Goal: Task Accomplishment & Management: Complete application form

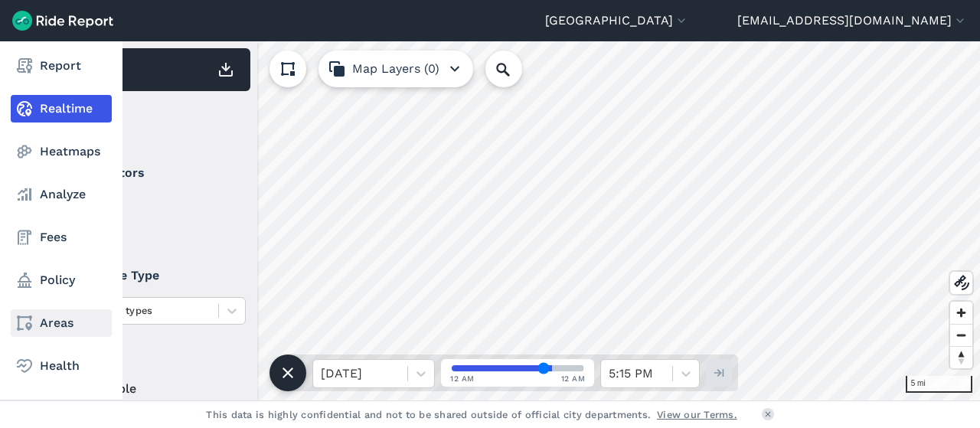
click at [40, 329] on link "Areas" at bounding box center [61, 323] width 101 height 28
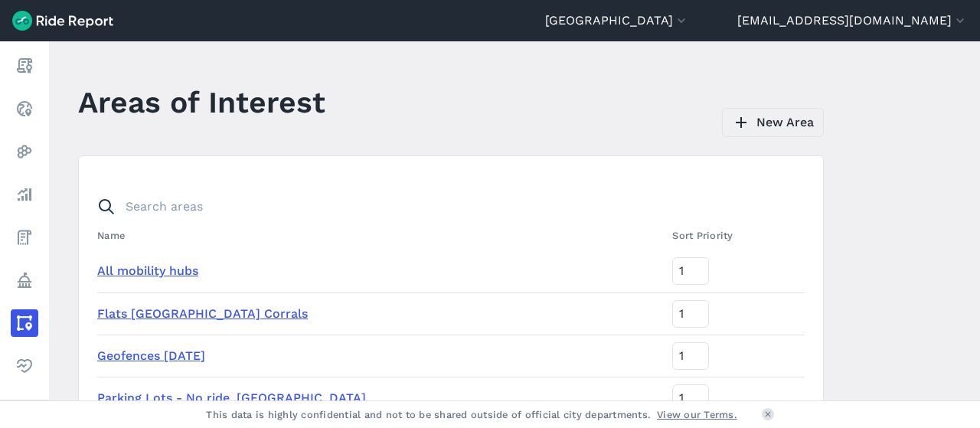
click at [773, 119] on link "New Area" at bounding box center [773, 122] width 102 height 29
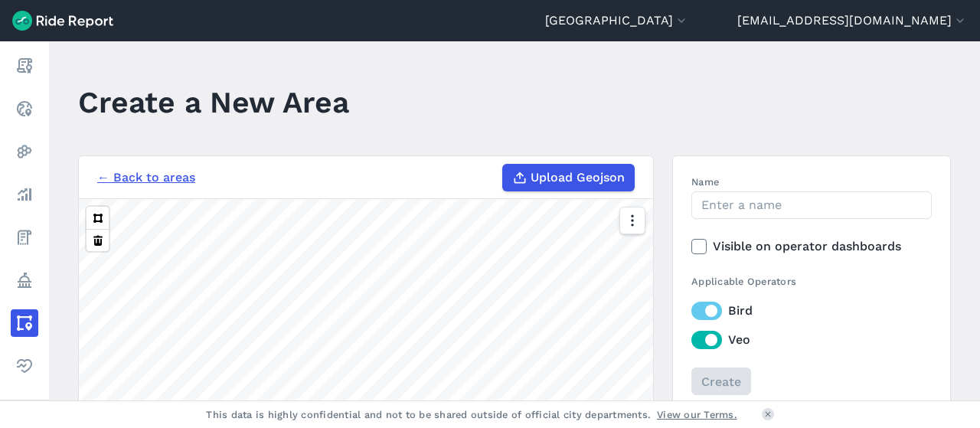
click at [548, 178] on span "Upload Geojson" at bounding box center [577, 177] width 94 height 18
click at [503, 165] on input "Upload Geojson" at bounding box center [502, 164] width 1 height 1
type input "C:\fakepath\FirstEnergy_Browns_Geofence.geojson"
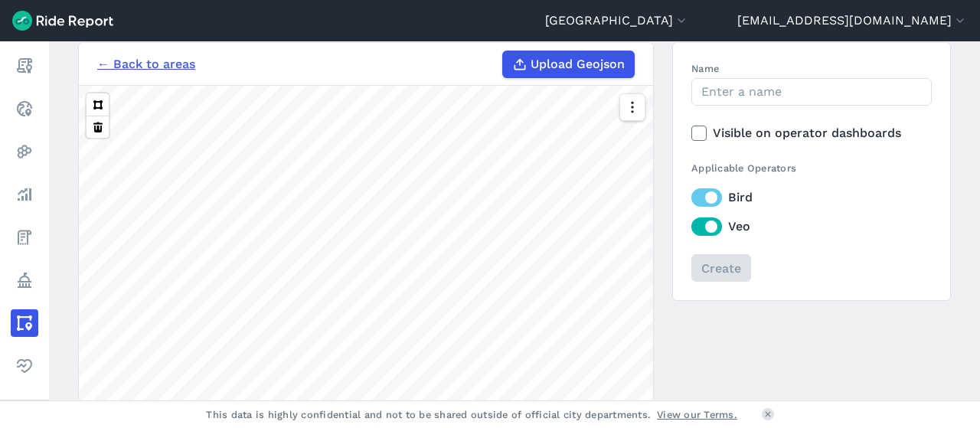
scroll to position [77, 0]
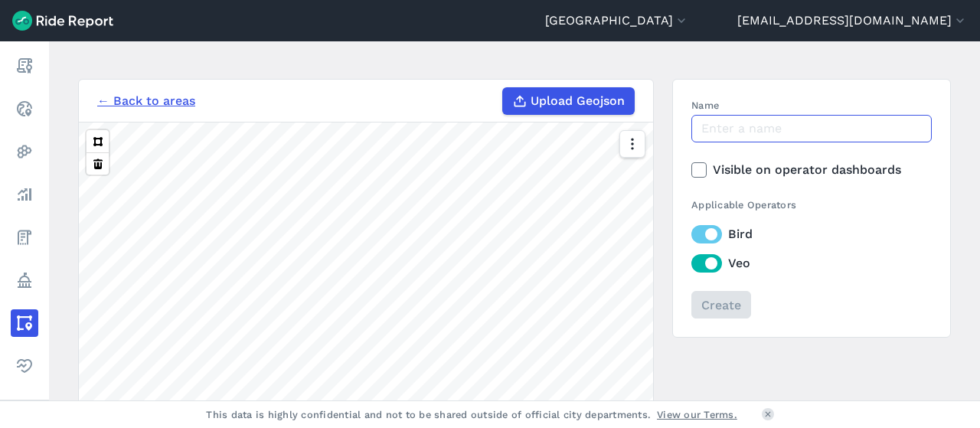
click at [710, 126] on input "Name" at bounding box center [811, 129] width 240 height 28
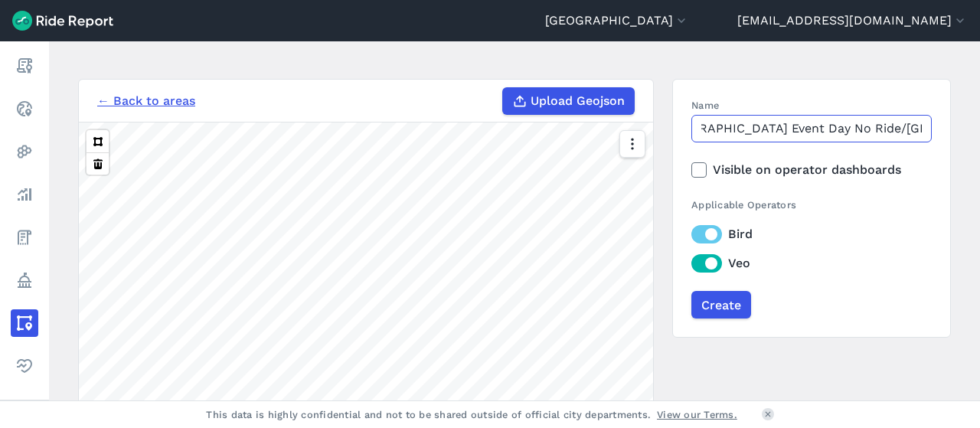
scroll to position [0, 181]
type input "[GEOGRAPHIC_DATA]/[GEOGRAPHIC_DATA] Event Day No Ride/[GEOGRAPHIC_DATA]"
click at [718, 161] on label "Visible on operator dashboards" at bounding box center [811, 170] width 240 height 18
click at [691, 161] on input "Visible on operator dashboards" at bounding box center [691, 166] width 0 height 10
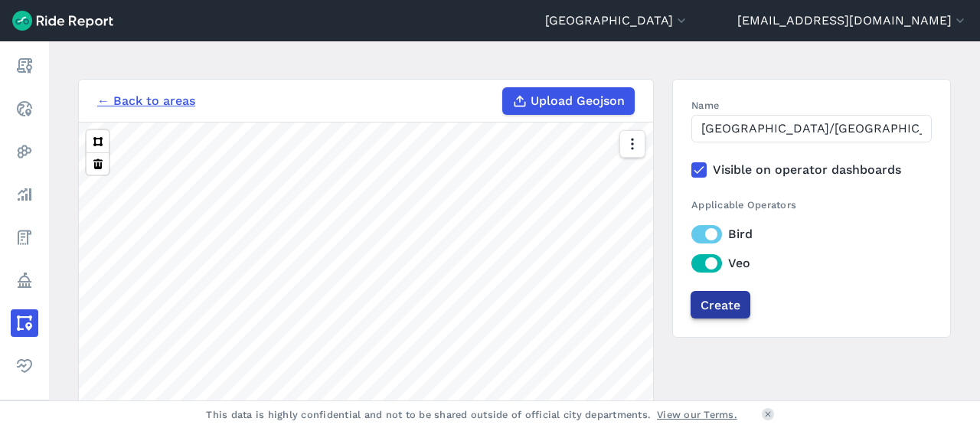
click at [719, 312] on input "Create" at bounding box center [720, 305] width 60 height 28
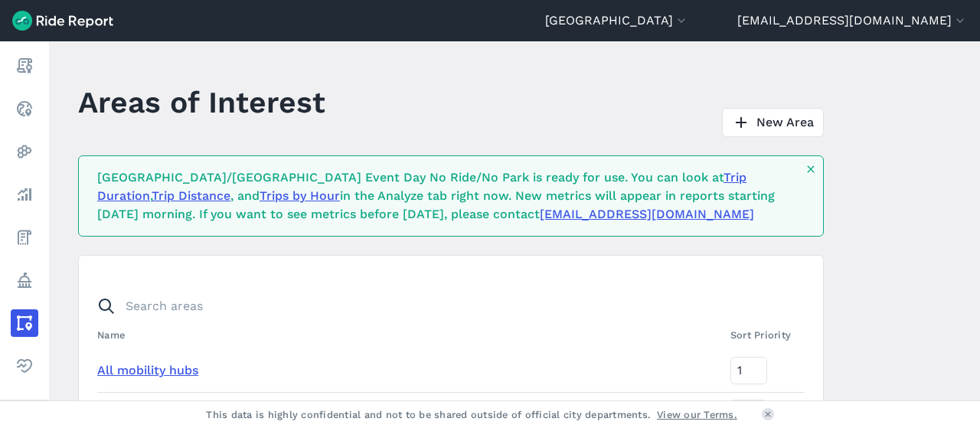
scroll to position [369, 0]
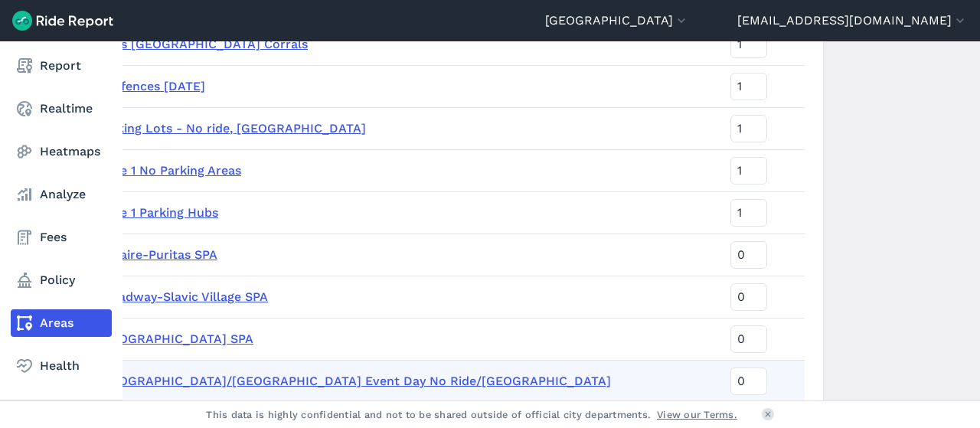
click at [50, 299] on nav "Report Realtime Heatmaps Analyze Fees Policy Areas Health" at bounding box center [61, 215] width 122 height 349
click at [43, 285] on link "Policy" at bounding box center [61, 280] width 101 height 28
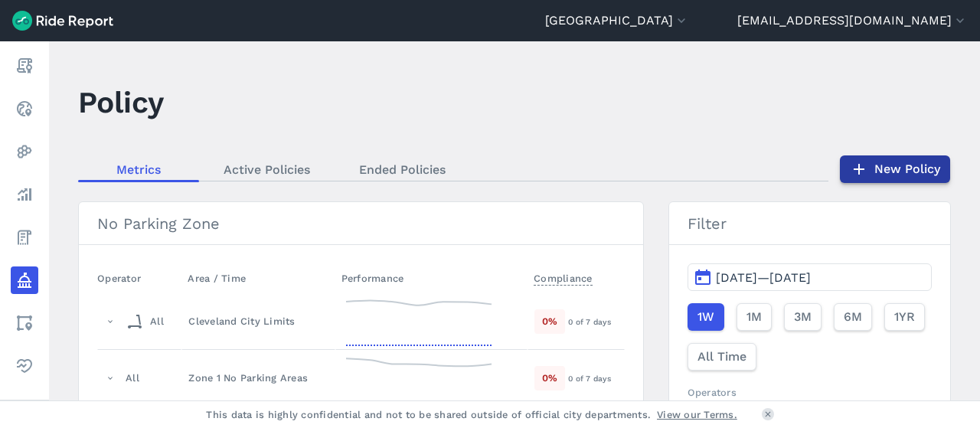
click at [919, 171] on link "New Policy" at bounding box center [895, 169] width 110 height 28
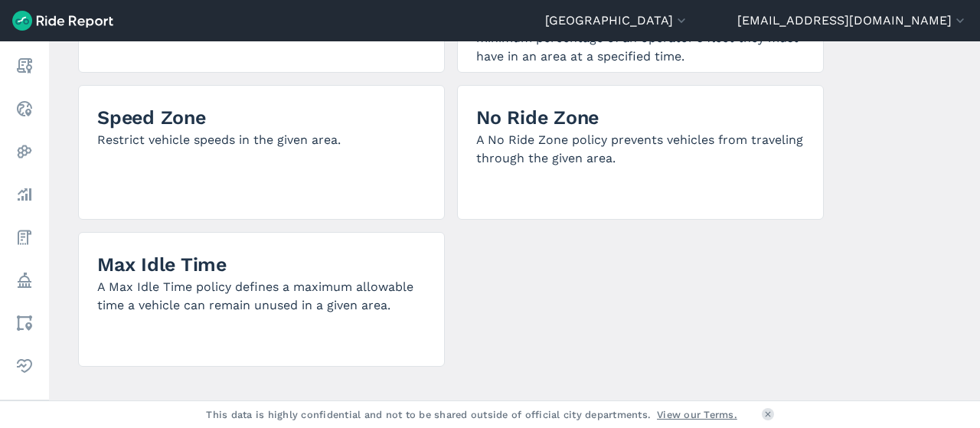
scroll to position [536, 0]
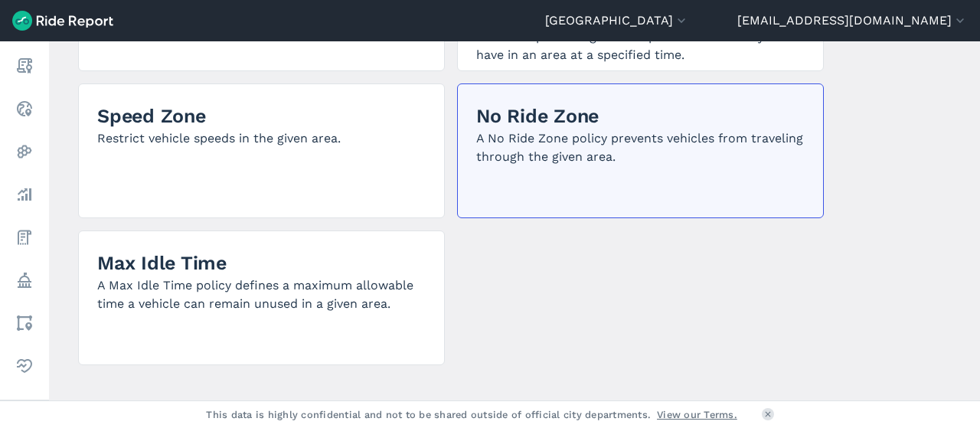
click at [571, 159] on p "A No Ride Zone policy prevents vehicles from traveling through the given area." at bounding box center [640, 147] width 328 height 37
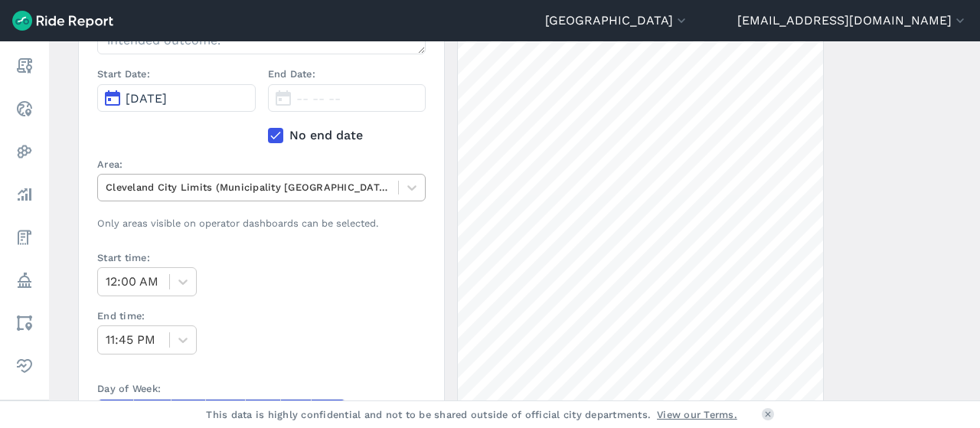
scroll to position [276, 0]
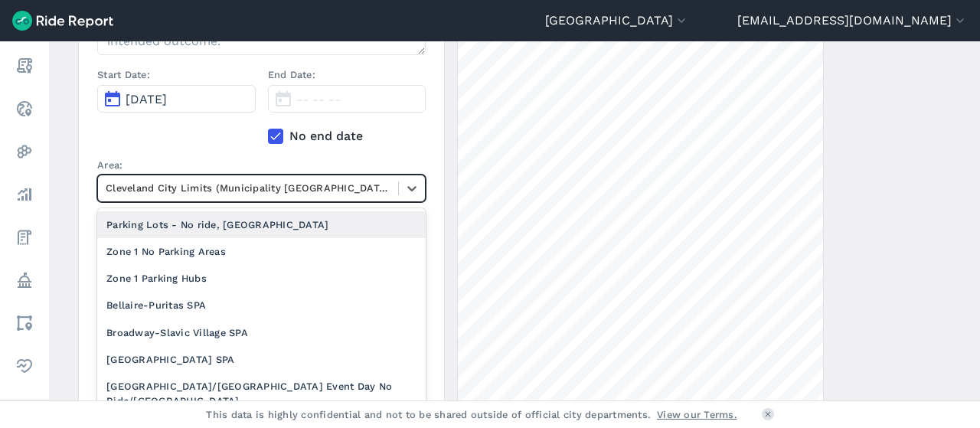
click at [259, 189] on div at bounding box center [248, 188] width 285 height 18
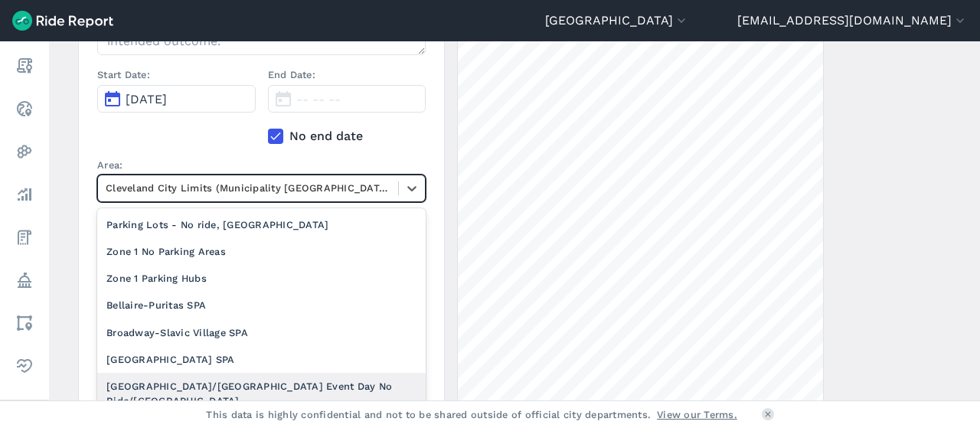
click at [244, 378] on div "[GEOGRAPHIC_DATA]/[GEOGRAPHIC_DATA] Event Day No Ride/[GEOGRAPHIC_DATA]" at bounding box center [261, 393] width 328 height 41
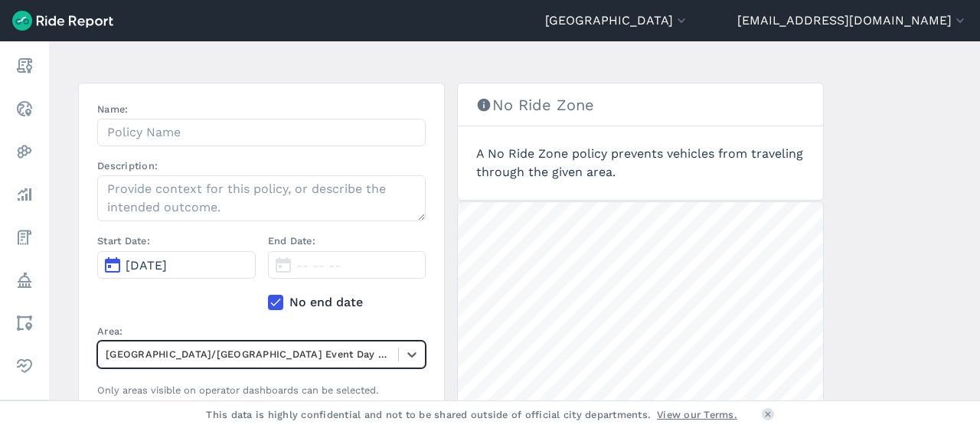
scroll to position [109, 0]
click at [292, 299] on label "No end date" at bounding box center [347, 303] width 158 height 18
click at [268, 299] on input "No end date" at bounding box center [268, 299] width 0 height 10
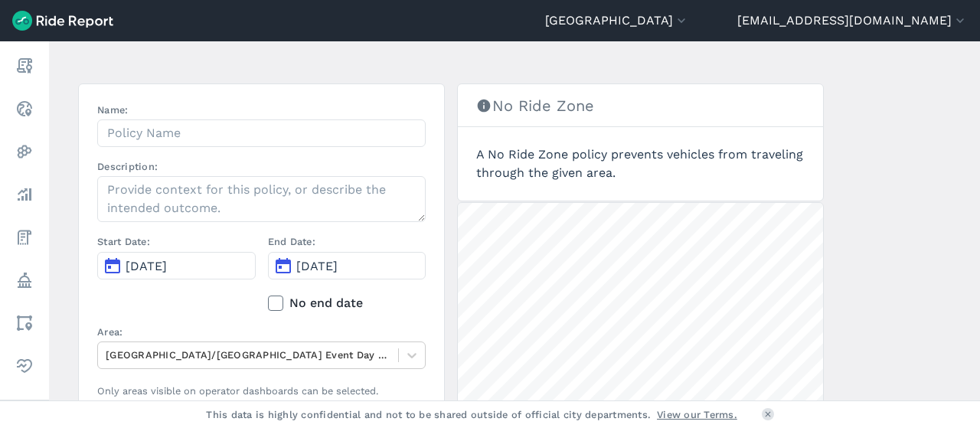
click at [312, 263] on span "[DATE]" at bounding box center [316, 266] width 41 height 15
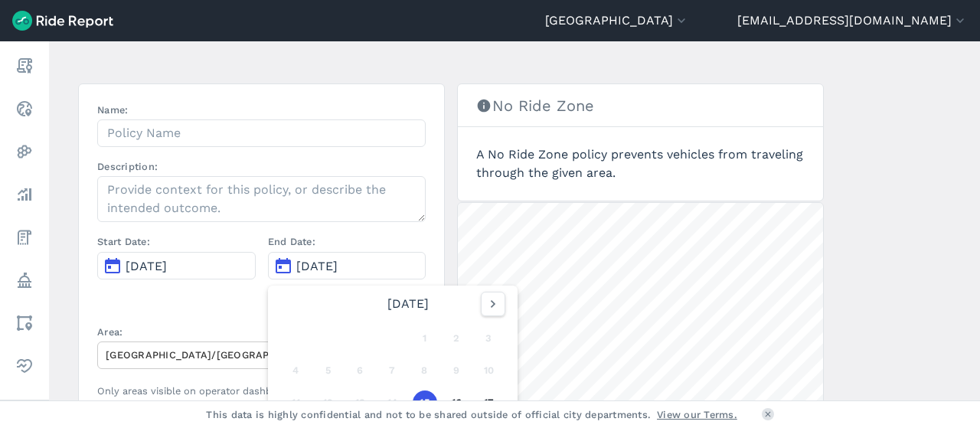
click at [312, 263] on span "[DATE]" at bounding box center [316, 266] width 41 height 15
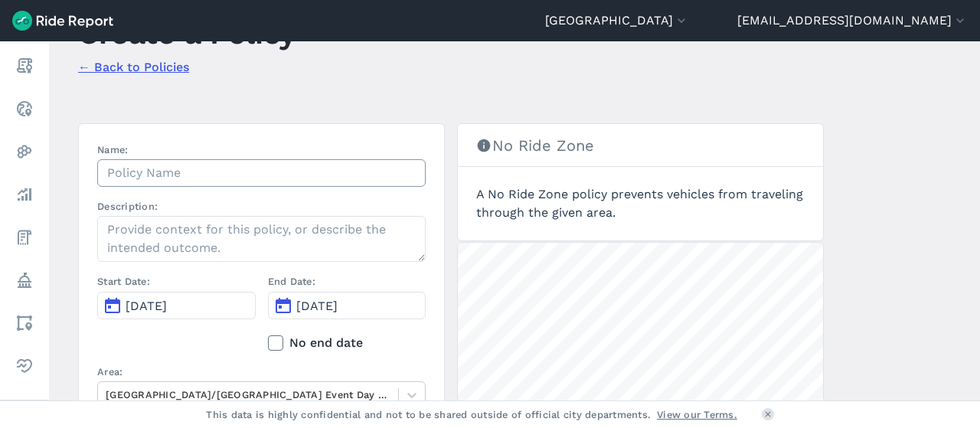
scroll to position [62, 0]
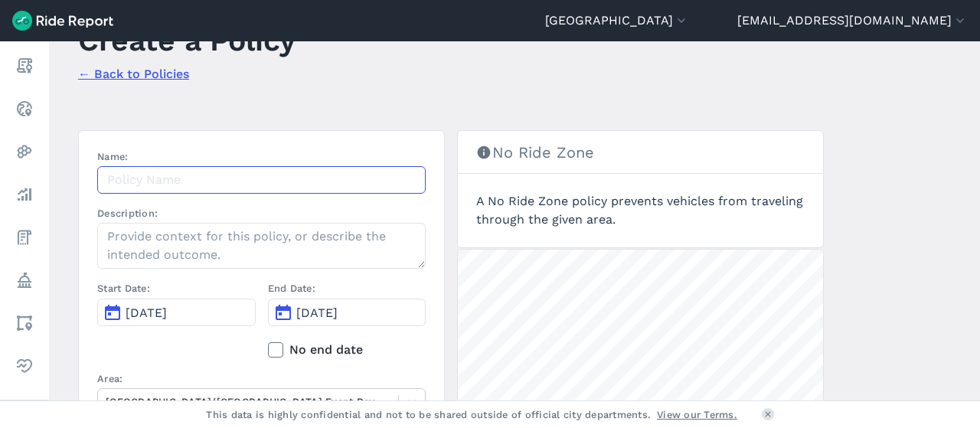
click at [193, 177] on input "Name:" at bounding box center [261, 180] width 328 height 28
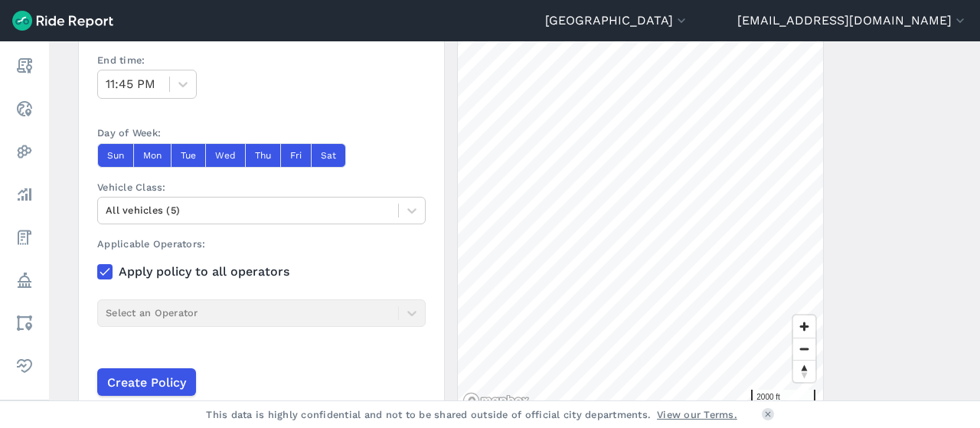
scroll to position [566, 0]
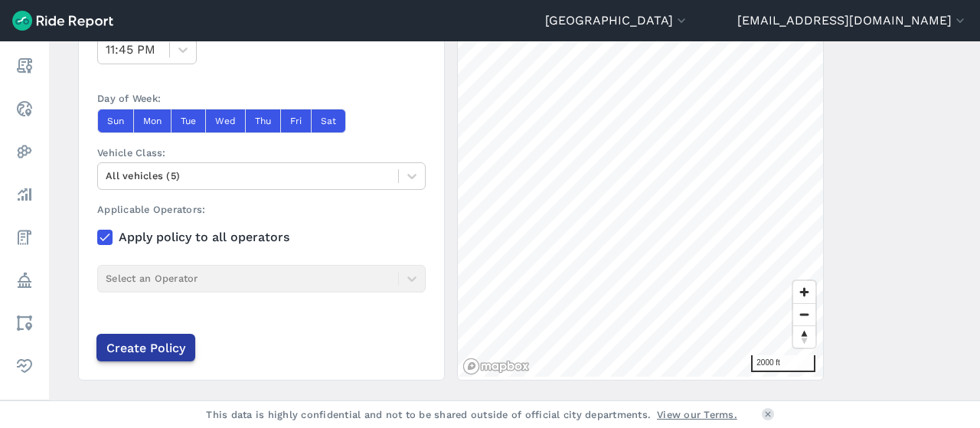
type input "[GEOGRAPHIC_DATA]/[GEOGRAPHIC_DATA] No Ride/No Park Event Days"
click at [147, 339] on input "Create Policy" at bounding box center [145, 348] width 99 height 28
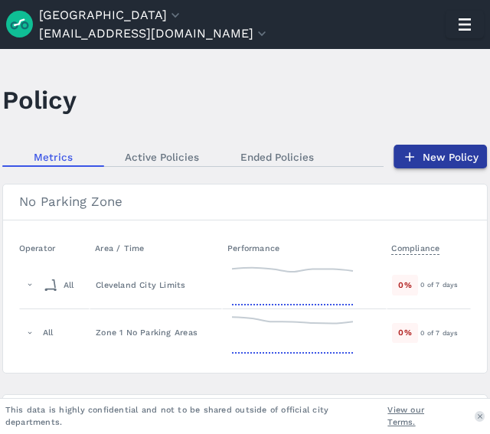
click at [419, 150] on link "New Policy" at bounding box center [439, 156] width 93 height 23
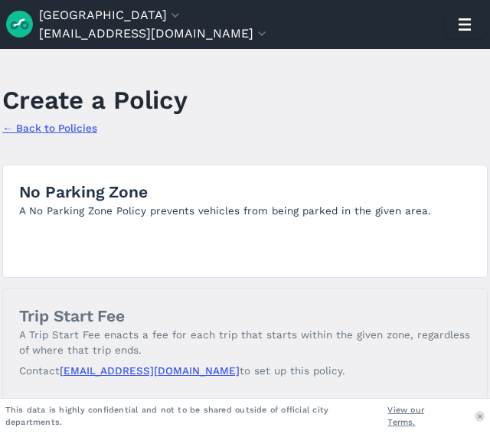
click at [44, 129] on link "← Back to Policies" at bounding box center [49, 128] width 94 height 12
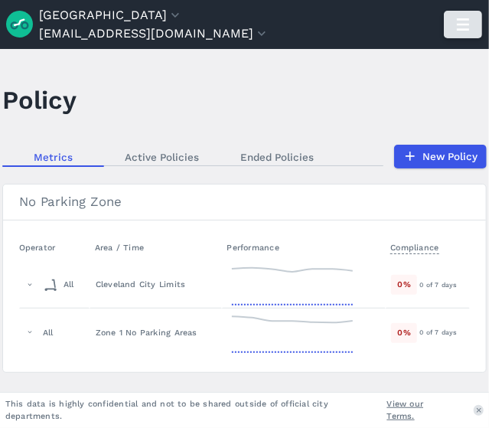
click at [469, 30] on use "button" at bounding box center [463, 24] width 12 height 12
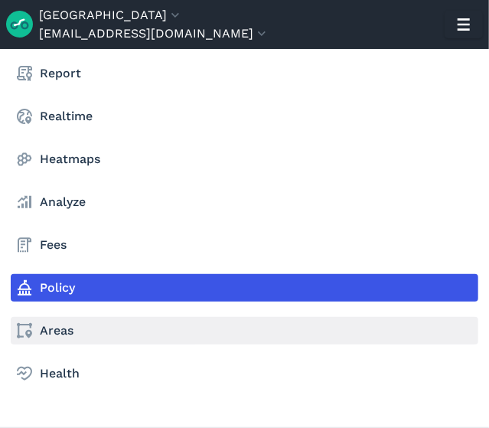
click at [78, 329] on link "Areas" at bounding box center [245, 331] width 468 height 28
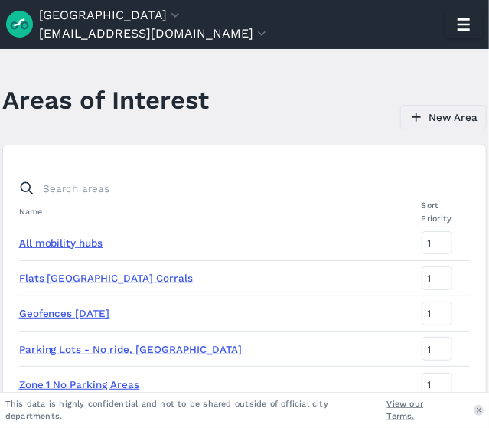
click at [446, 122] on link "New Area" at bounding box center [443, 117] width 86 height 24
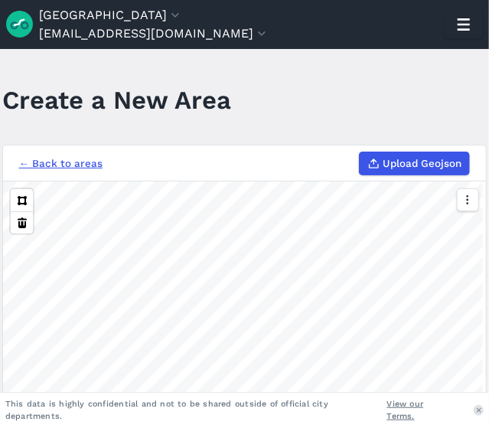
click at [384, 161] on span "Upload Geojson" at bounding box center [422, 162] width 79 height 15
click at [360, 152] on input "Upload Geojson" at bounding box center [359, 152] width 1 height 1
type input "C:\fakepath\Flats East Bank Slow Zones.geojson"
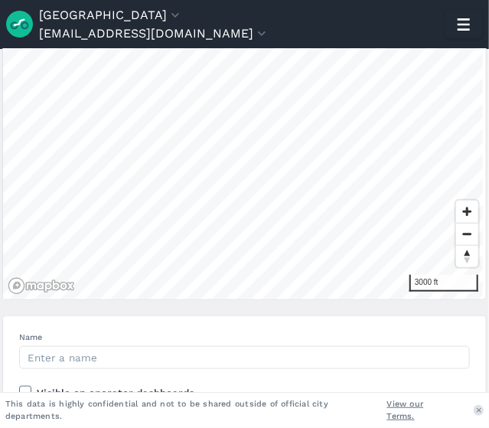
scroll to position [214, 0]
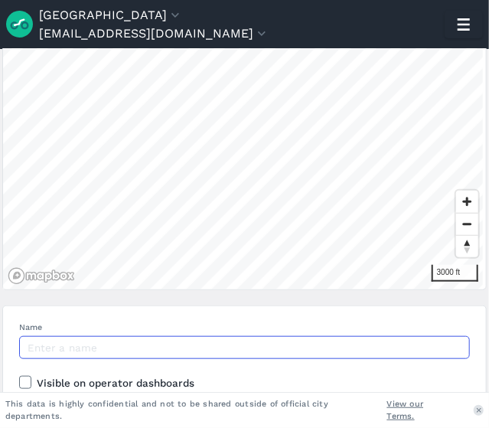
click at [150, 354] on input "Name" at bounding box center [245, 348] width 452 height 24
type input "Flats East Bank Slow Zones"
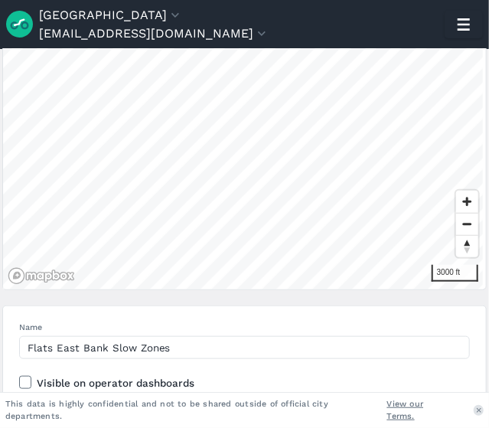
click at [133, 382] on label "Visible on operator dashboards" at bounding box center [245, 382] width 452 height 15
click at [19, 382] on input "Visible on operator dashboards" at bounding box center [19, 380] width 0 height 10
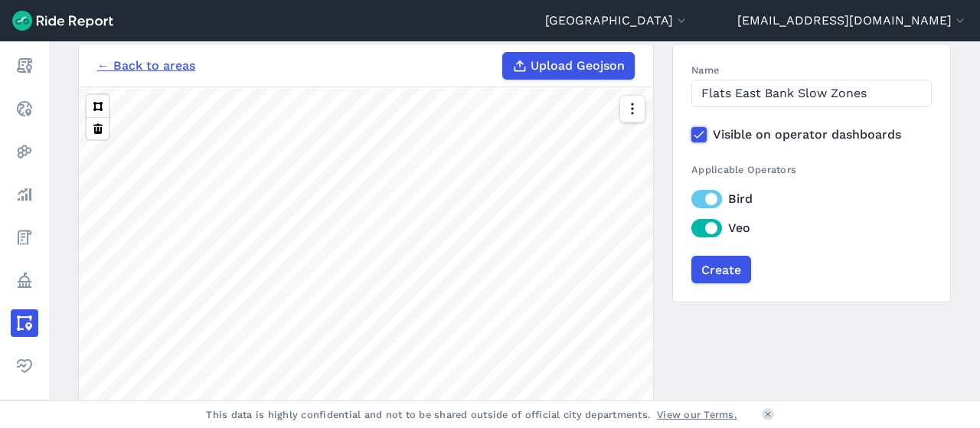
scroll to position [117, 0]
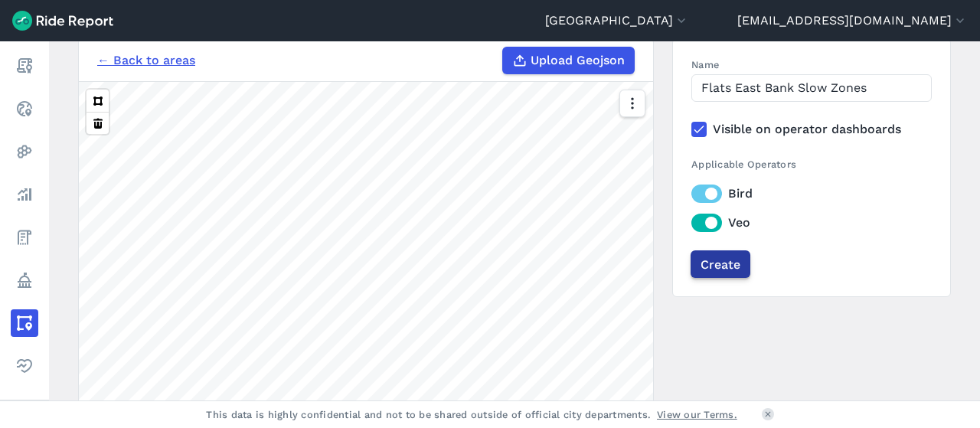
click at [721, 259] on input "Create" at bounding box center [720, 264] width 60 height 28
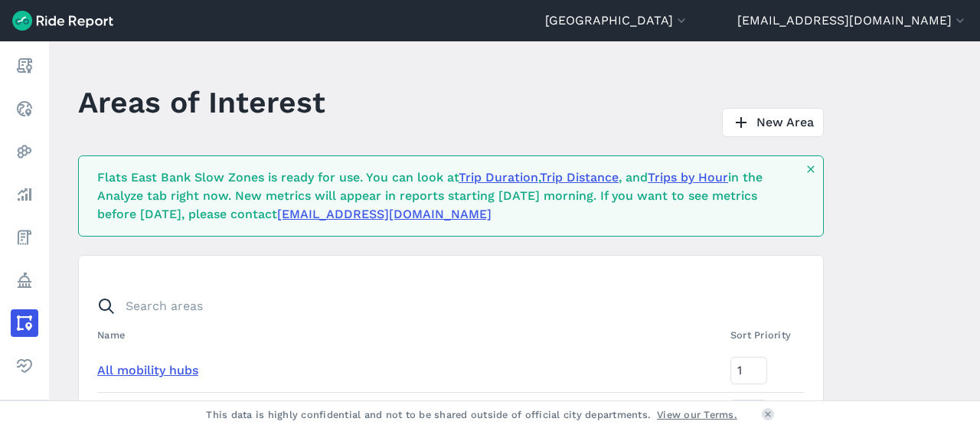
scroll to position [958, 0]
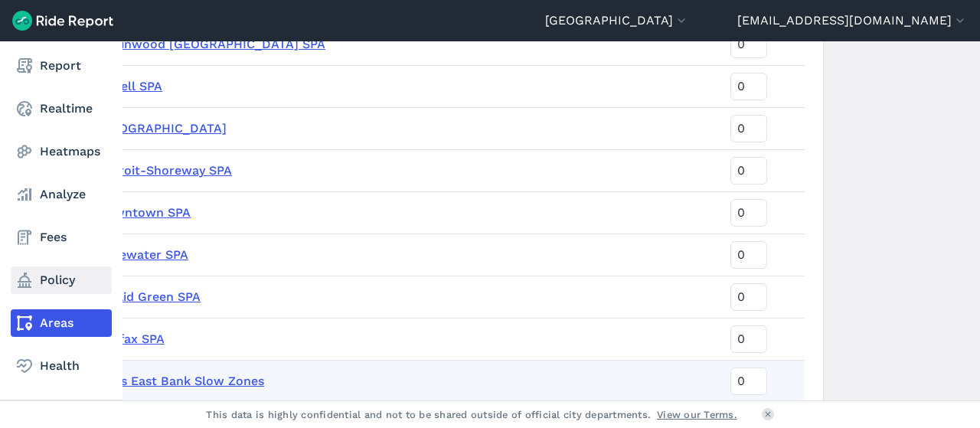
click at [15, 276] on link "Policy" at bounding box center [61, 280] width 101 height 28
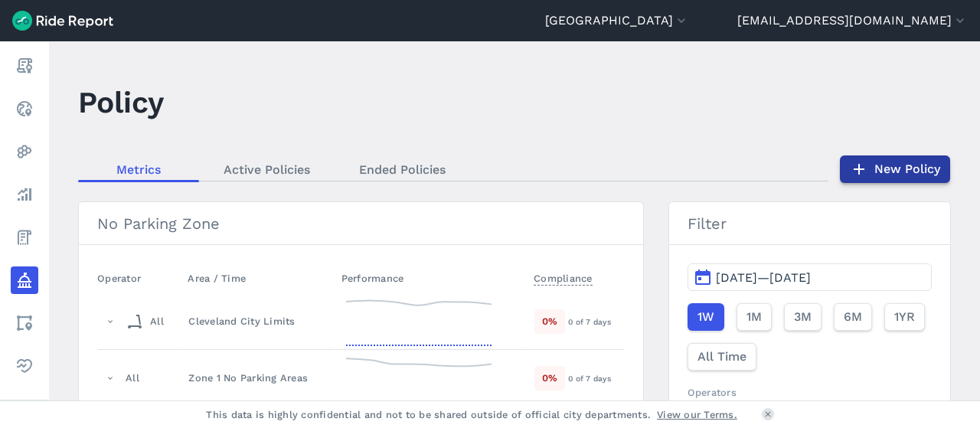
click at [878, 172] on link "New Policy" at bounding box center [895, 169] width 110 height 28
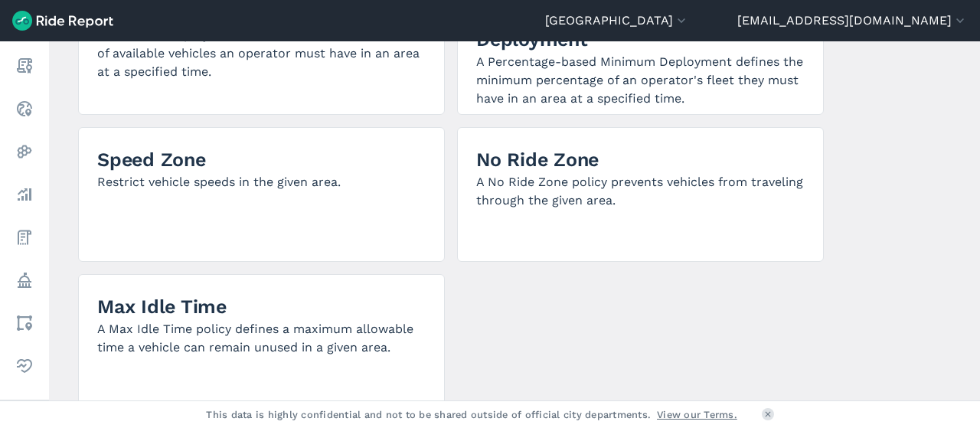
scroll to position [500, 0]
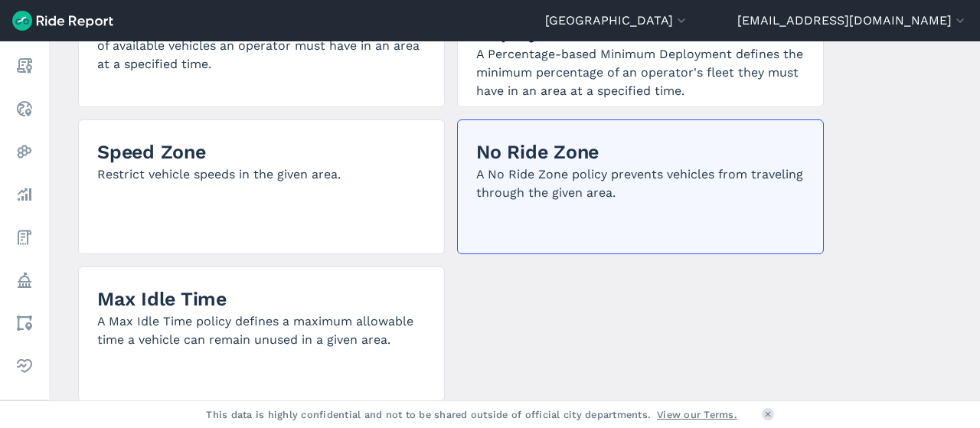
click at [556, 168] on p "A No Ride Zone policy prevents vehicles from traveling through the given area." at bounding box center [640, 183] width 328 height 37
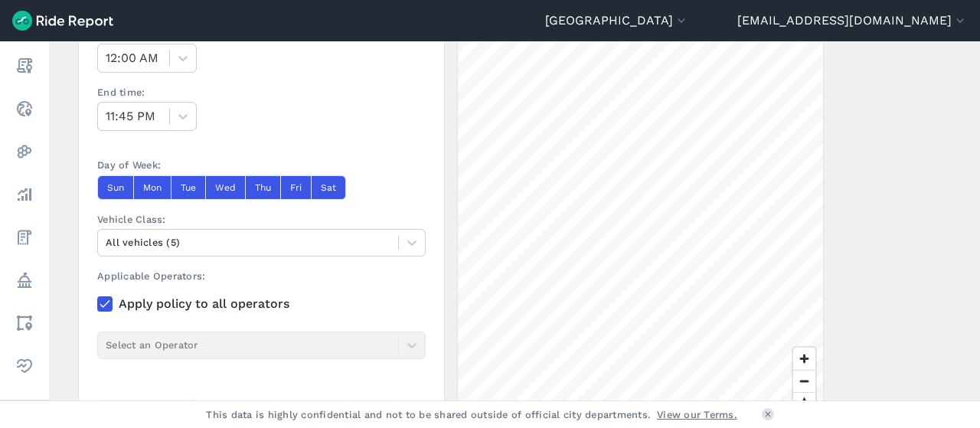
scroll to position [396, 0]
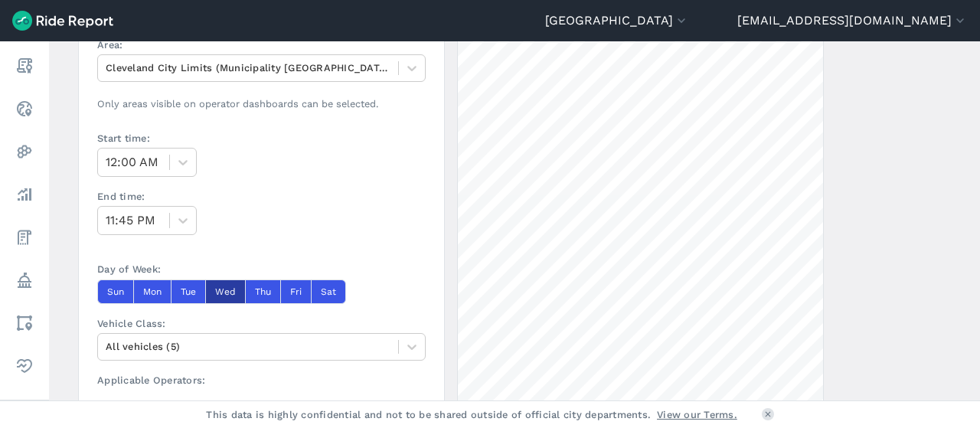
click at [239, 292] on button "Wed" at bounding box center [225, 291] width 40 height 24
click at [193, 284] on button "Tue" at bounding box center [188, 291] width 34 height 24
click at [152, 282] on button "Mon" at bounding box center [152, 291] width 38 height 24
click at [180, 161] on icon at bounding box center [182, 162] width 9 height 5
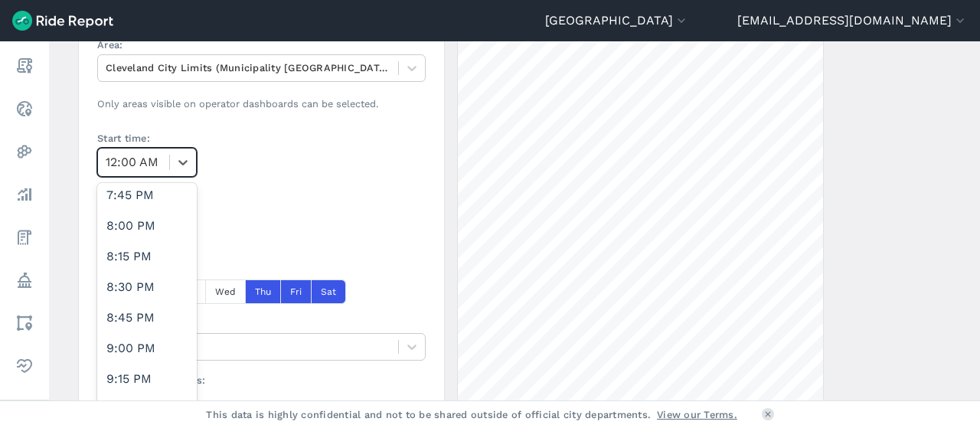
scroll to position [2448, 0]
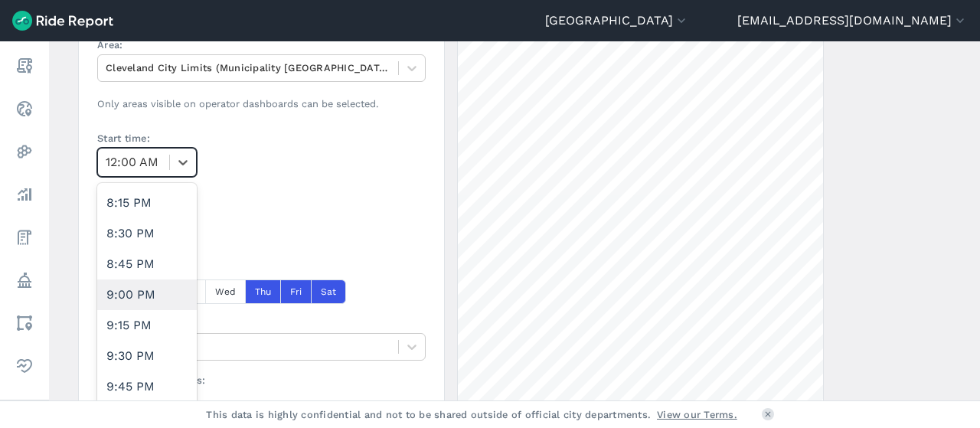
click at [140, 286] on div "9:00 PM" at bounding box center [147, 294] width 100 height 31
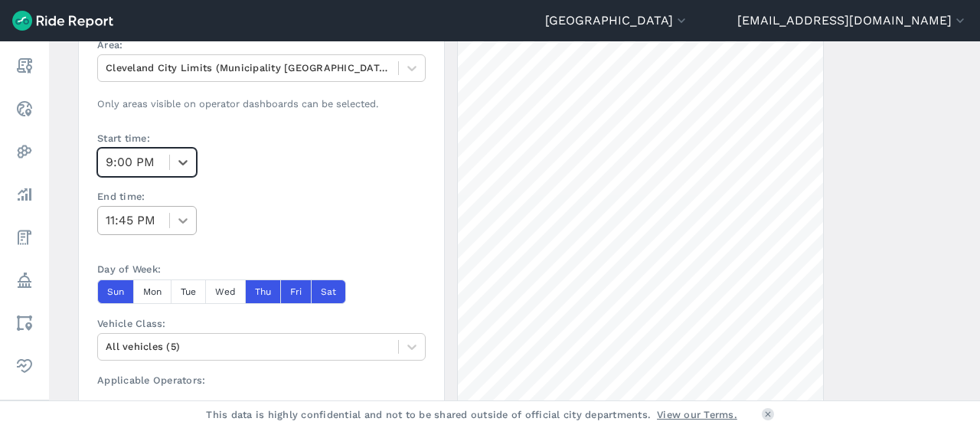
click at [179, 215] on icon at bounding box center [182, 220] width 15 height 15
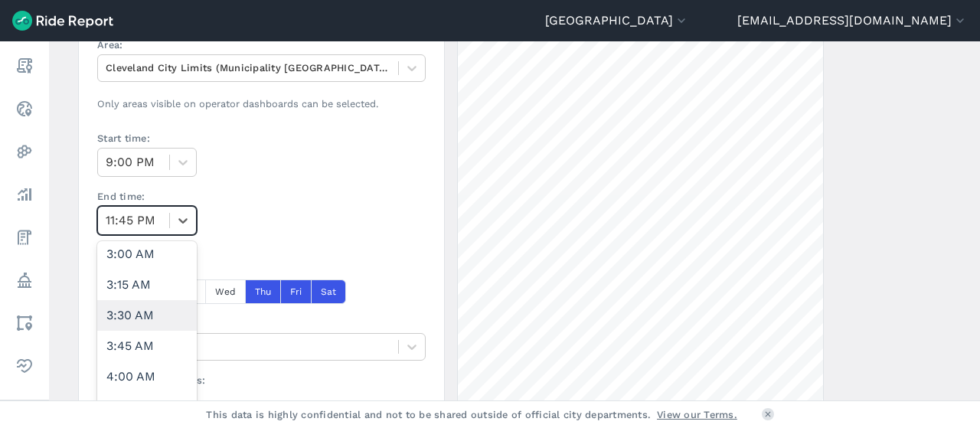
scroll to position [374, 0]
click at [141, 366] on div "4:00 AM" at bounding box center [147, 376] width 100 height 31
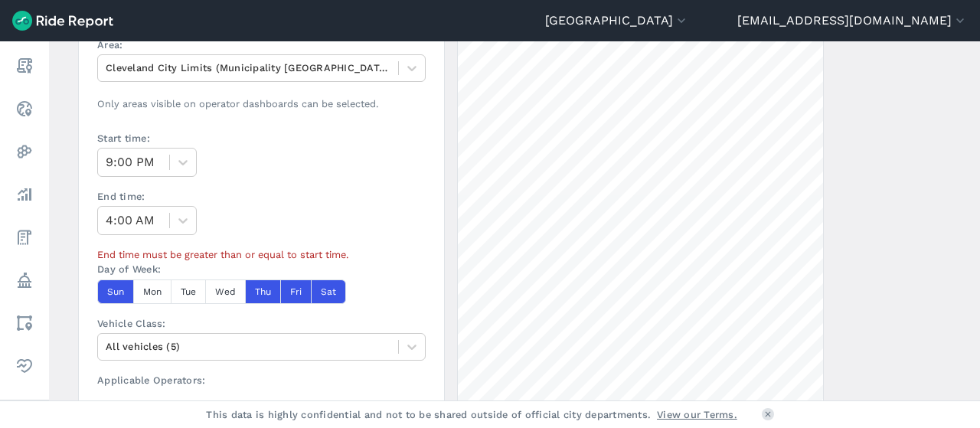
click at [273, 209] on div "End time: 4:00 AM" at bounding box center [261, 212] width 328 height 46
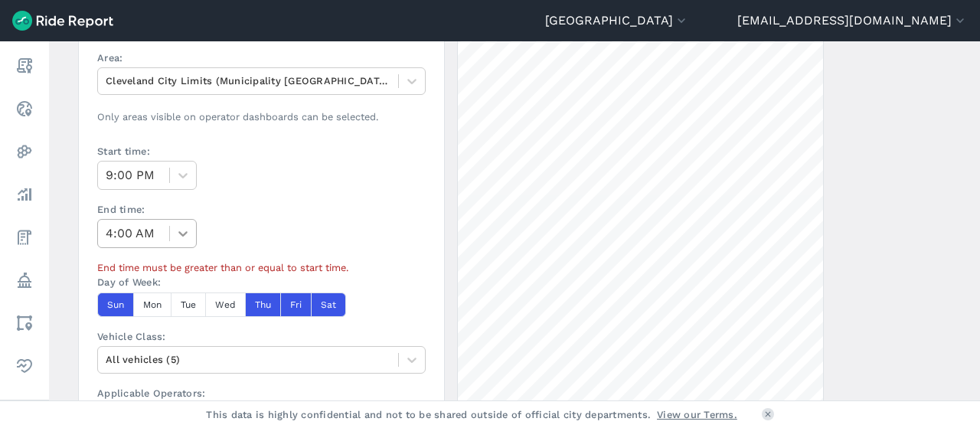
scroll to position [384, 0]
click at [176, 230] on icon at bounding box center [182, 232] width 15 height 15
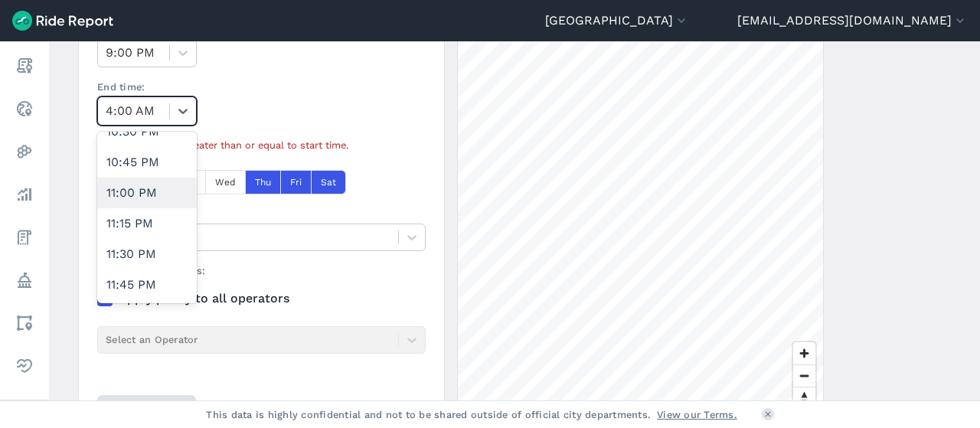
scroll to position [527, 0]
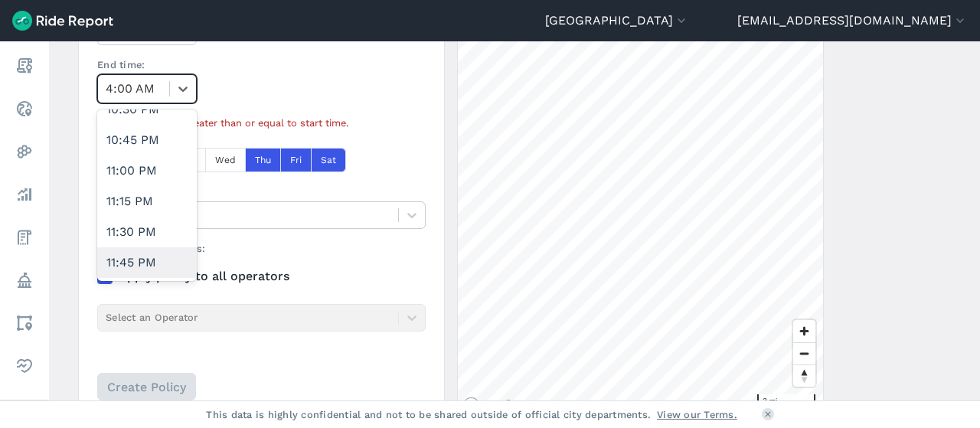
click at [145, 256] on div "11:45 PM" at bounding box center [147, 262] width 100 height 31
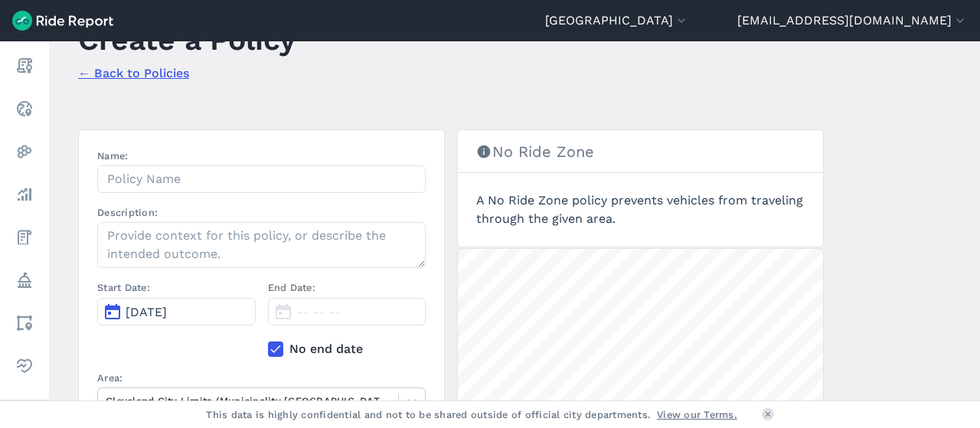
scroll to position [62, 0]
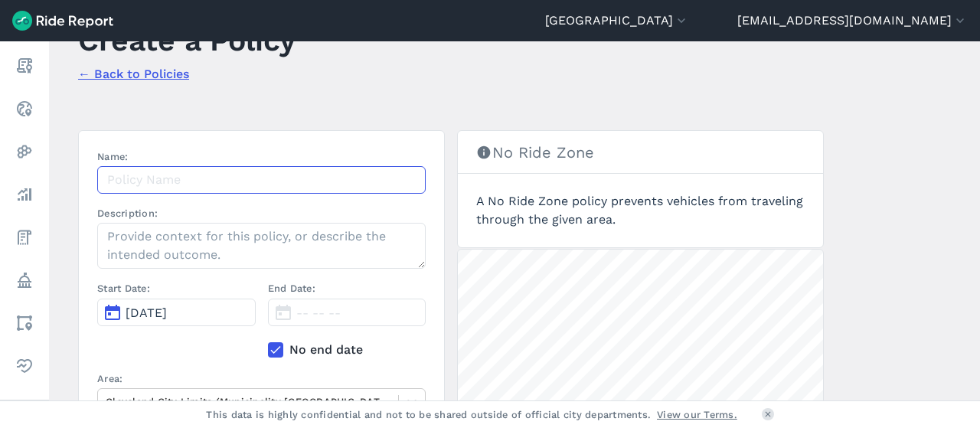
click at [256, 168] on input "Name:" at bounding box center [261, 180] width 328 height 28
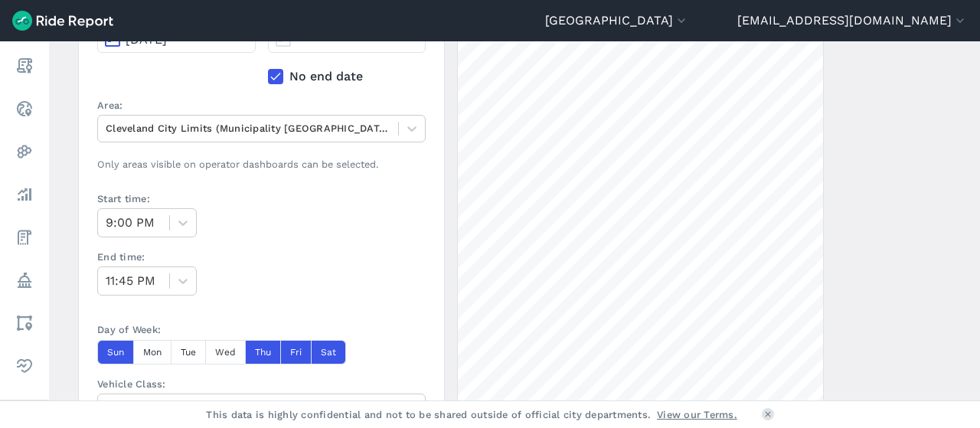
scroll to position [340, 0]
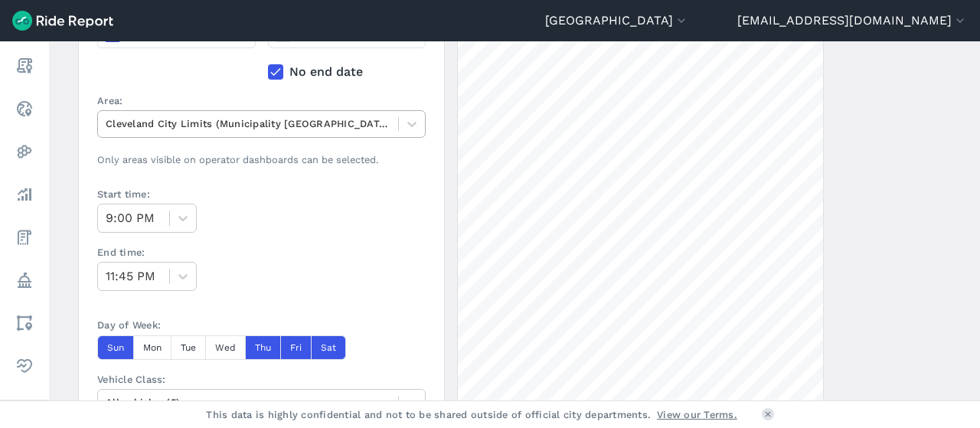
type input "Flats East Bank Slow Zones - W 11th and W 10th"
click at [262, 119] on div at bounding box center [248, 124] width 285 height 18
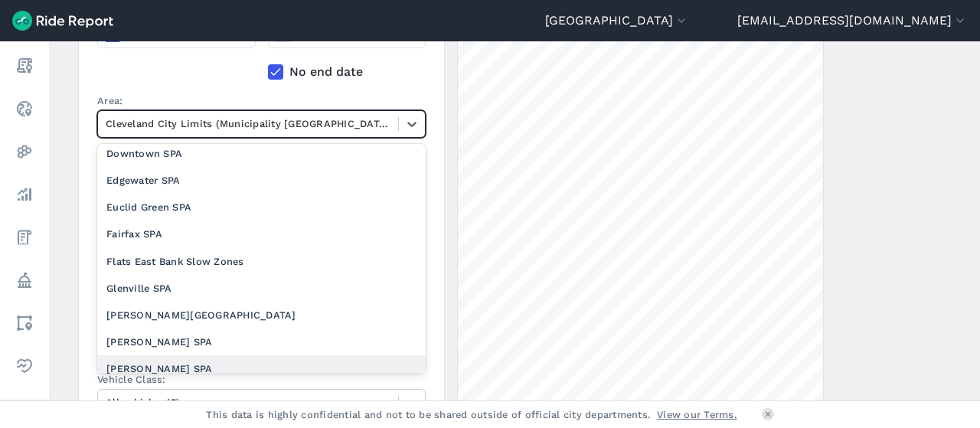
scroll to position [398, 0]
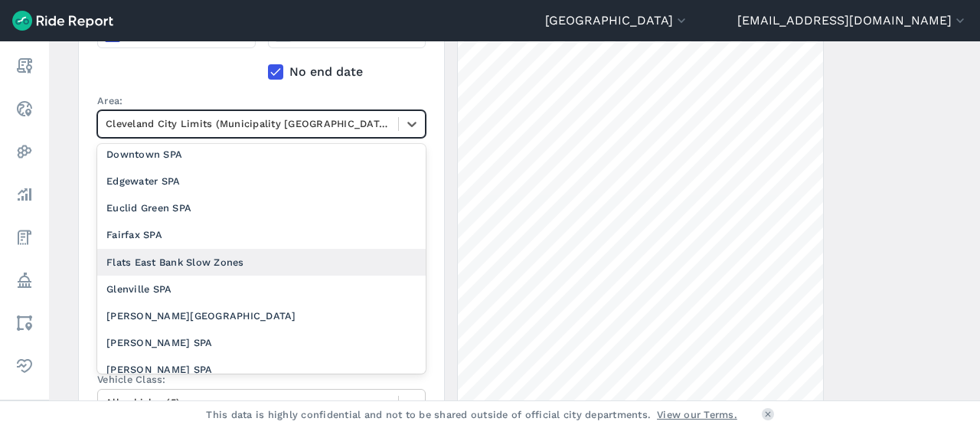
click at [181, 258] on div "Flats East Bank Slow Zones" at bounding box center [261, 262] width 328 height 27
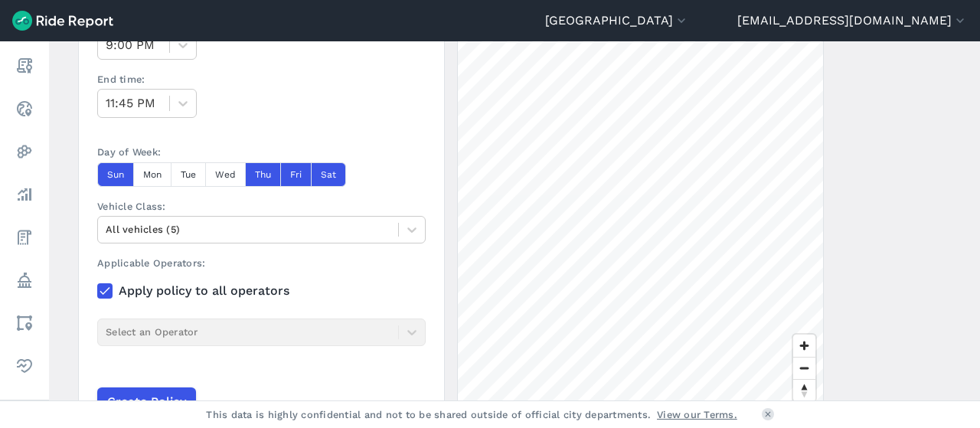
scroll to position [597, 0]
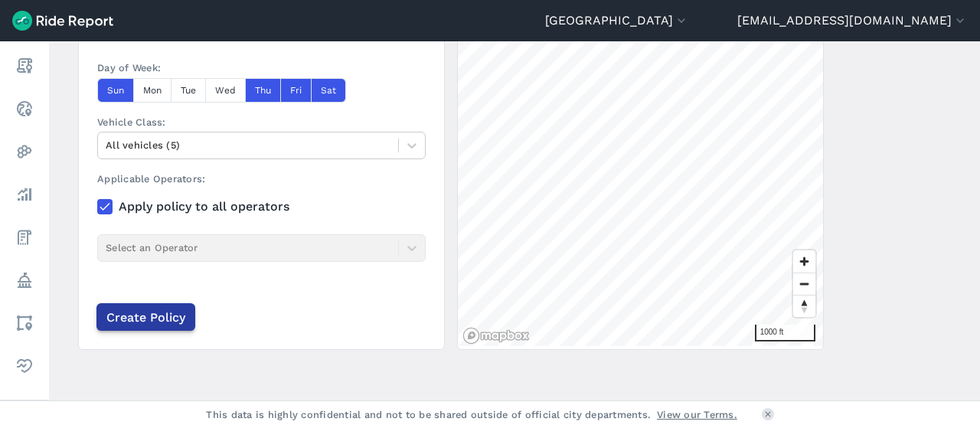
click at [180, 310] on input "Create Policy" at bounding box center [145, 317] width 99 height 28
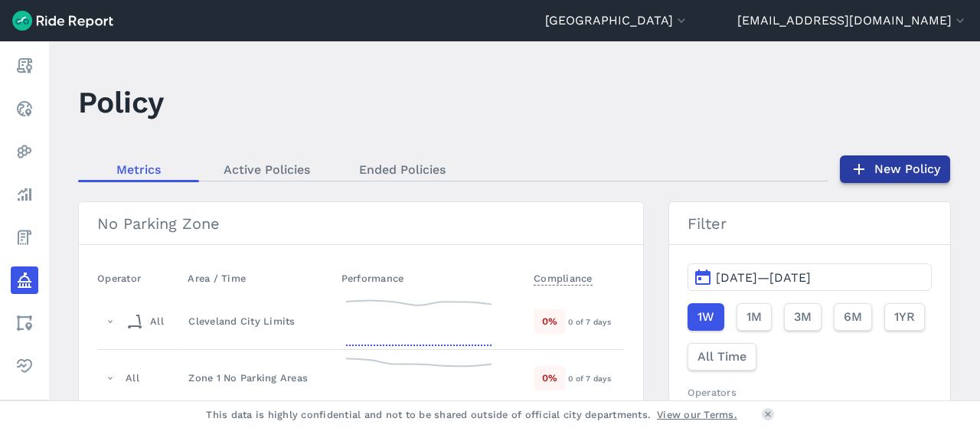
click at [886, 167] on link "New Policy" at bounding box center [895, 169] width 110 height 28
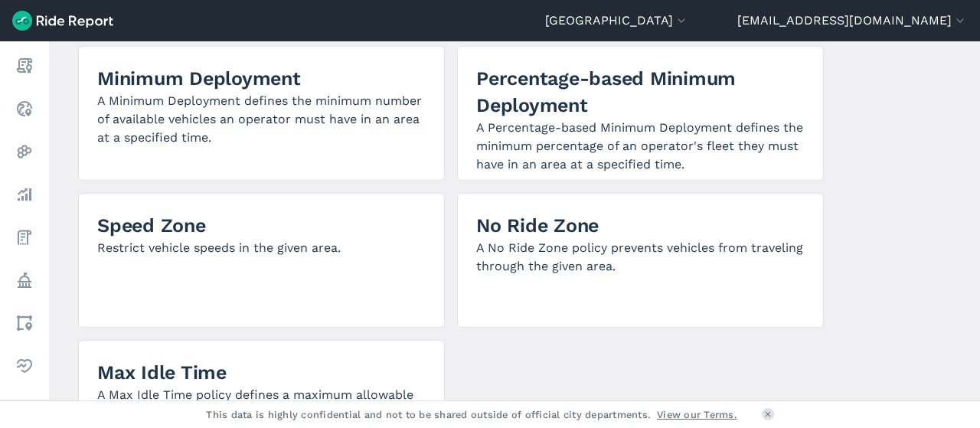
scroll to position [428, 0]
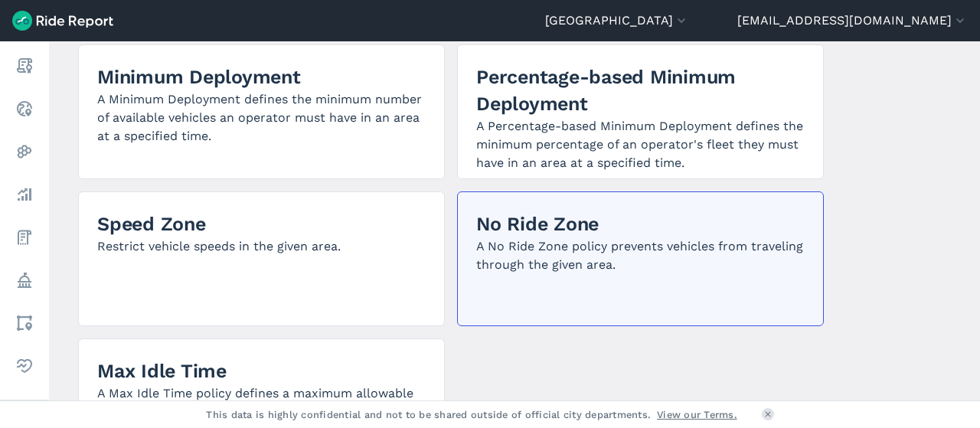
click at [498, 209] on div "No Ride Zone A No Ride Zone policy prevents vehicles from traveling through the…" at bounding box center [640, 258] width 367 height 135
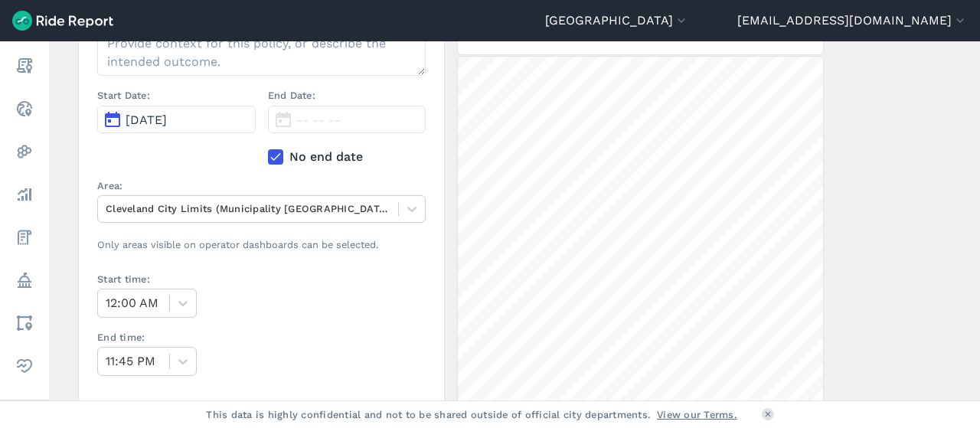
scroll to position [142, 0]
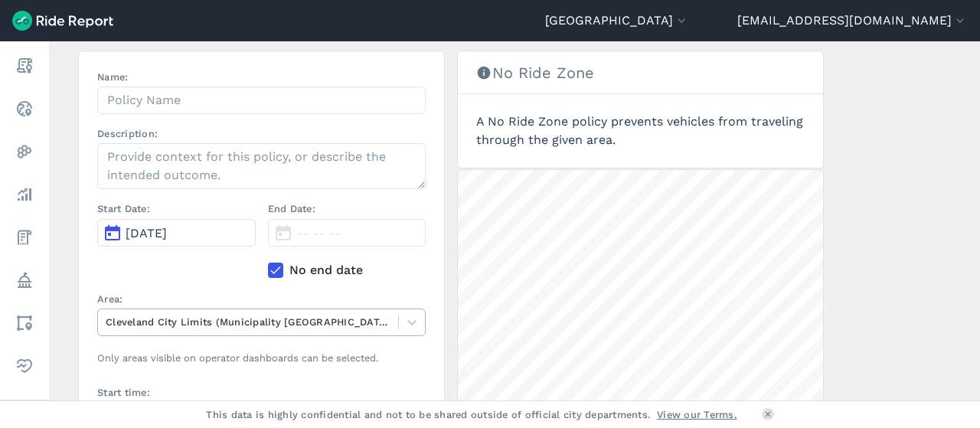
click at [210, 316] on div at bounding box center [248, 322] width 285 height 18
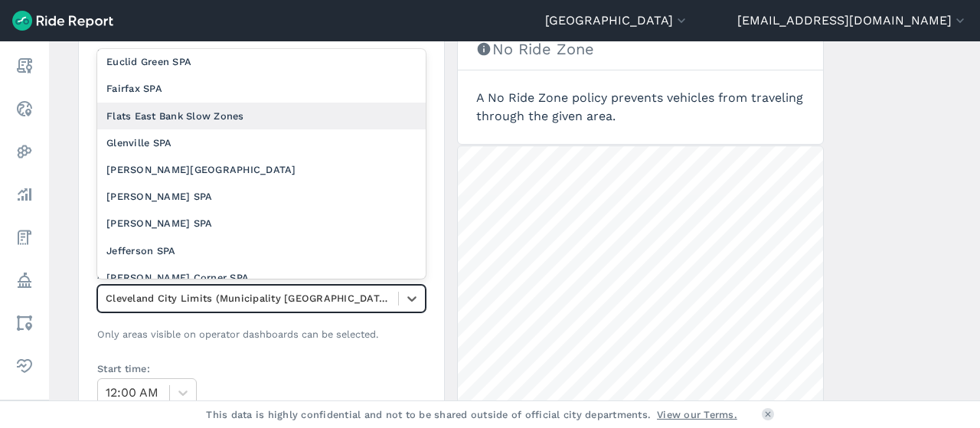
scroll to position [440, 0]
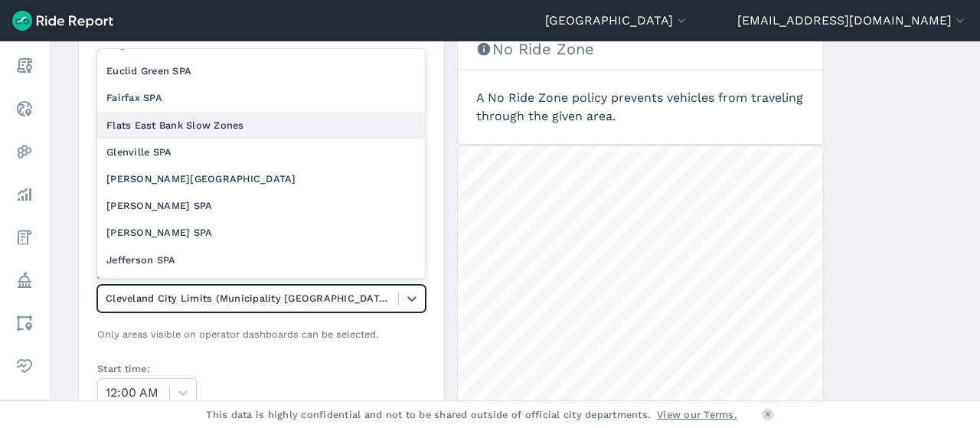
click at [180, 120] on div "Flats East Bank Slow Zones" at bounding box center [261, 125] width 328 height 27
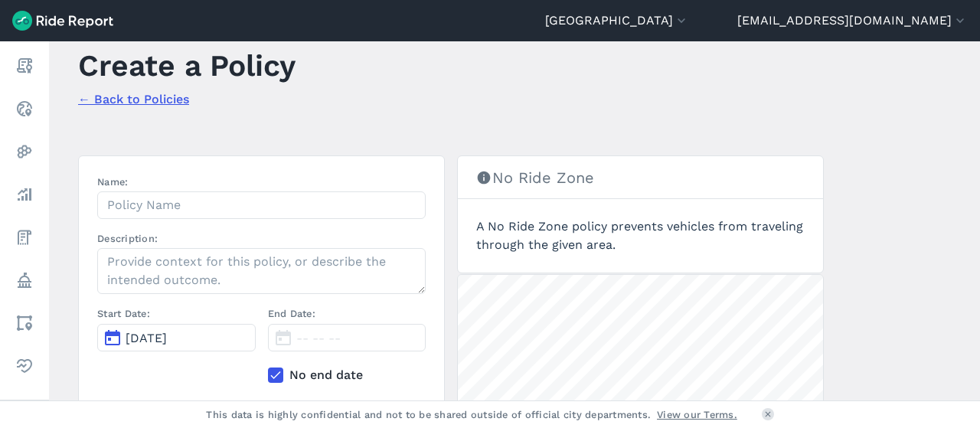
scroll to position [33, 0]
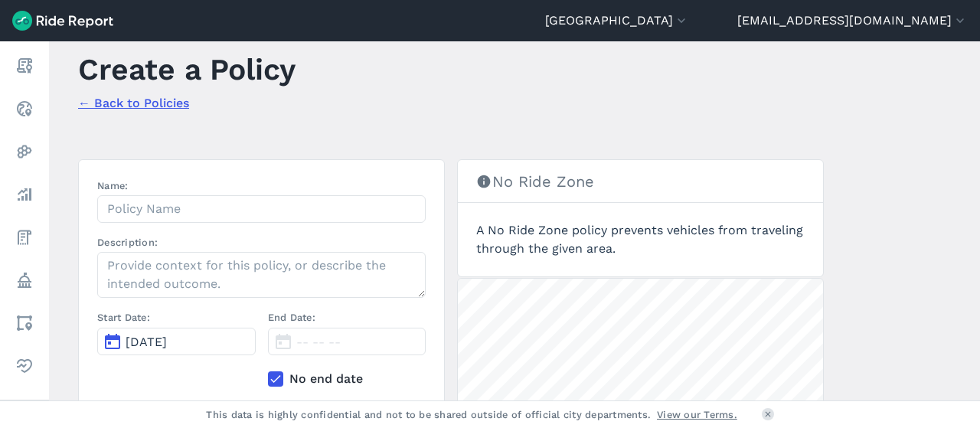
click at [165, 231] on div "Name: Description: Start Date: [DATE] End Date: -- -- -- No end date Area: opti…" at bounding box center [261, 326] width 328 height 297
click at [143, 209] on input "Name:" at bounding box center [261, 209] width 328 height 28
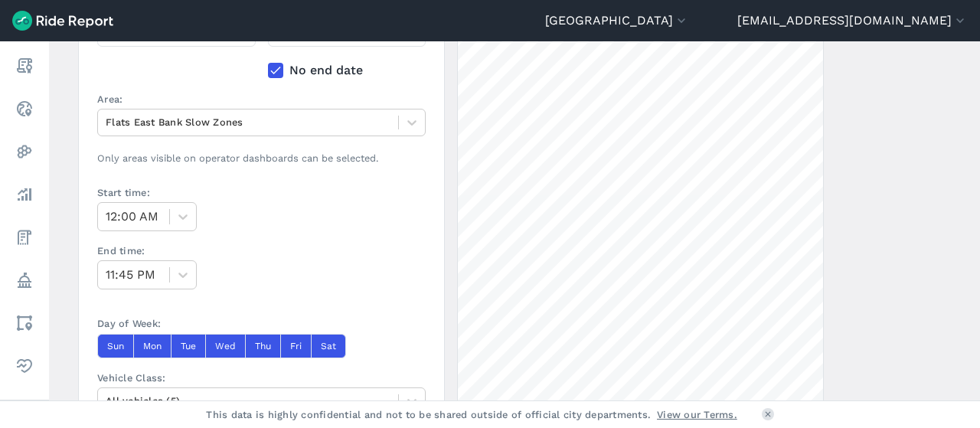
scroll to position [342, 0]
type input "Flats East Bank Slow Zones - Second Half"
click at [194, 336] on button "Tue" at bounding box center [188, 345] width 34 height 24
click at [219, 338] on button "Wed" at bounding box center [225, 345] width 40 height 24
click at [267, 336] on button "Thu" at bounding box center [262, 345] width 35 height 24
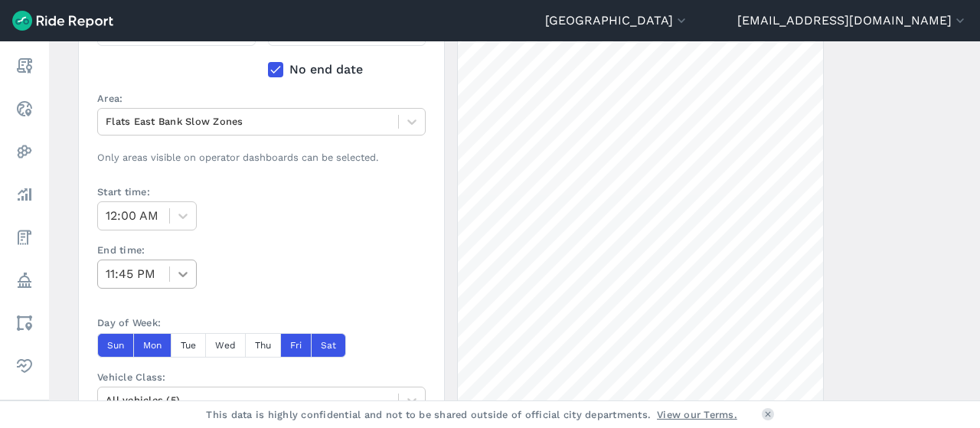
click at [182, 272] on icon at bounding box center [182, 274] width 9 height 5
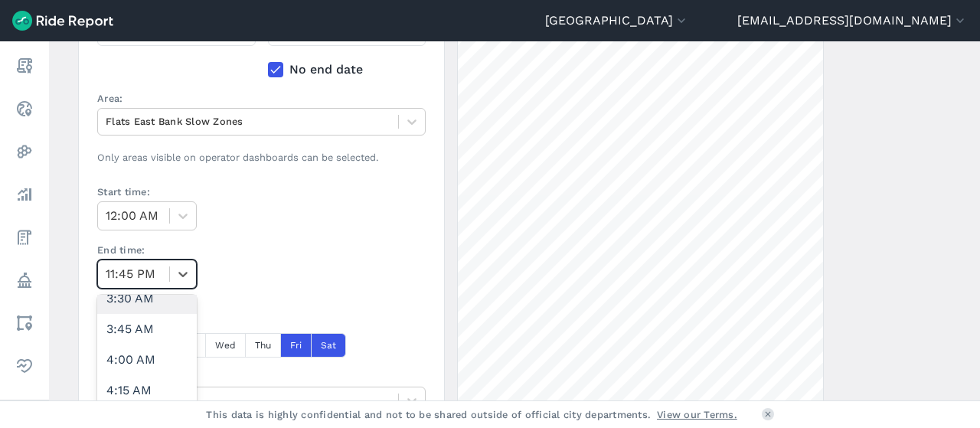
scroll to position [446, 0]
click at [129, 350] on div "4:00 AM" at bounding box center [147, 357] width 100 height 31
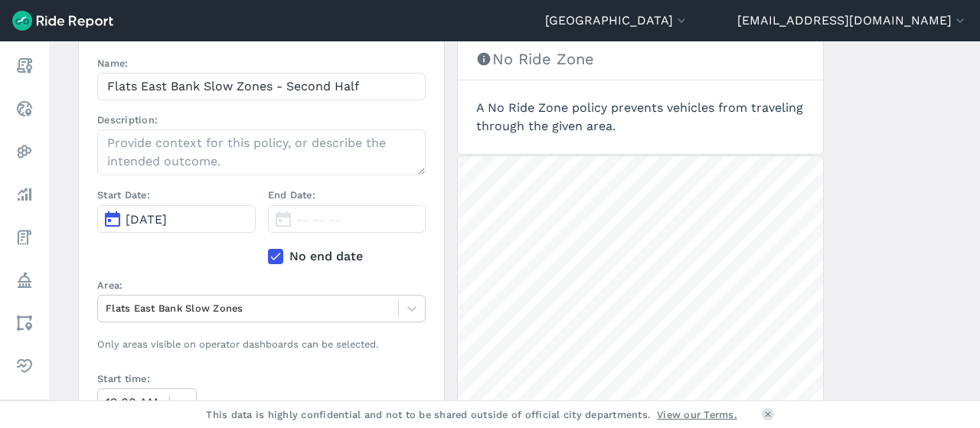
scroll to position [143, 0]
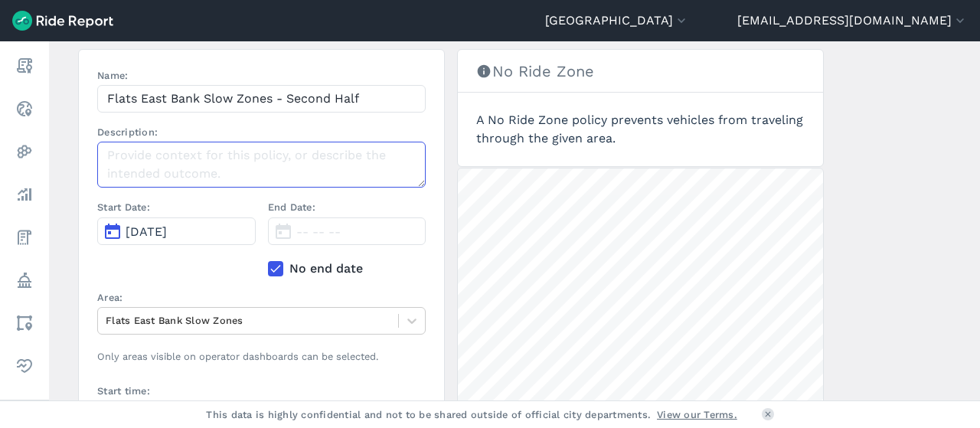
click at [269, 158] on textarea "Description:" at bounding box center [261, 165] width 328 height 46
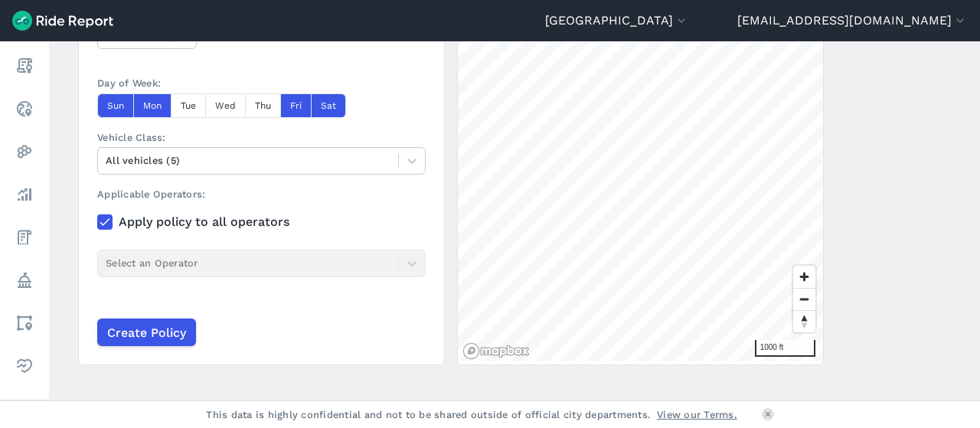
scroll to position [597, 0]
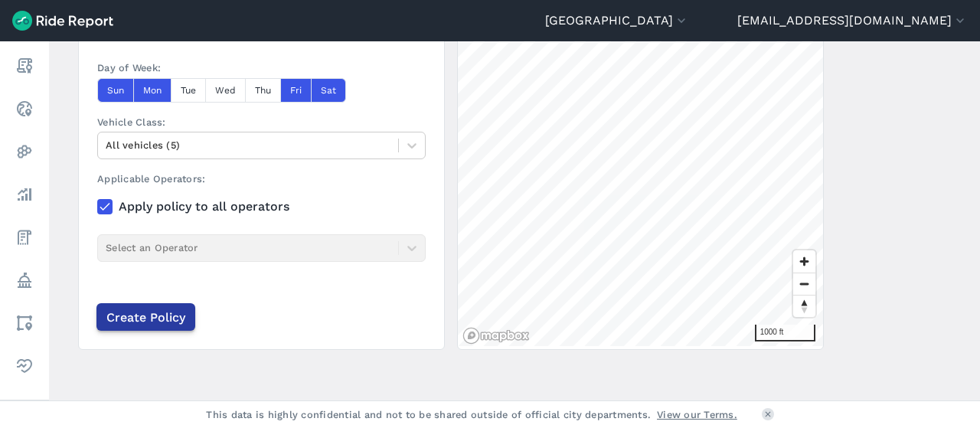
type textarea "Continuation into next day - last from 9P-4A [DATE]-[DATE]"
click at [163, 318] on input "Create Policy" at bounding box center [145, 317] width 99 height 28
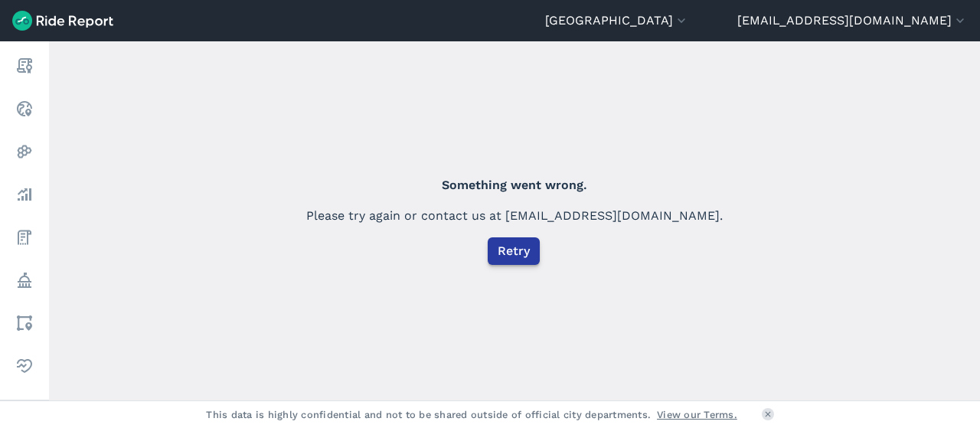
click at [495, 259] on button "Retry" at bounding box center [514, 251] width 52 height 28
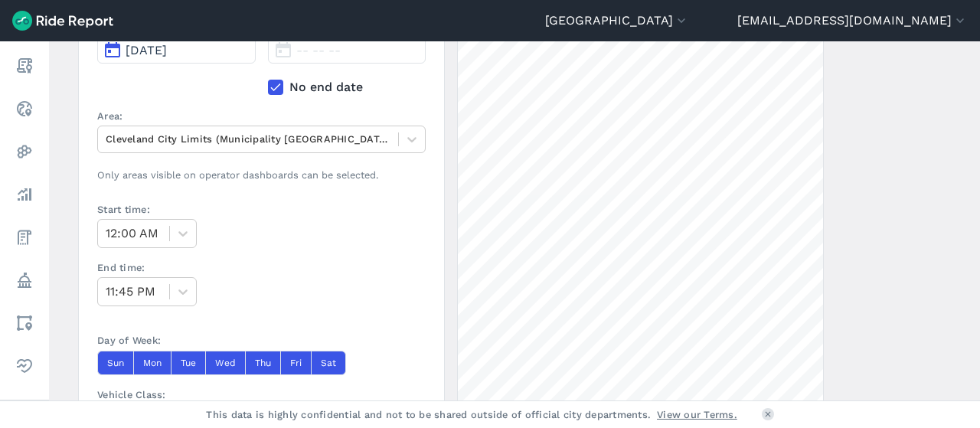
scroll to position [325, 0]
click at [361, 136] on div at bounding box center [248, 138] width 285 height 18
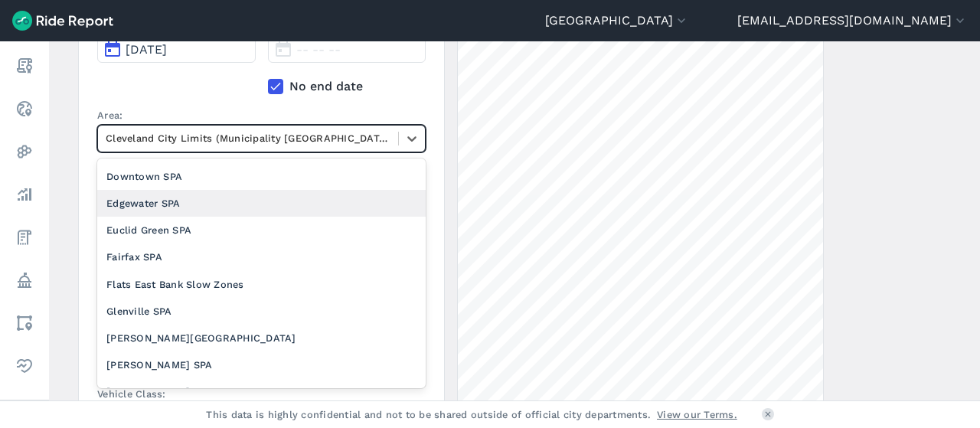
scroll to position [392, 0]
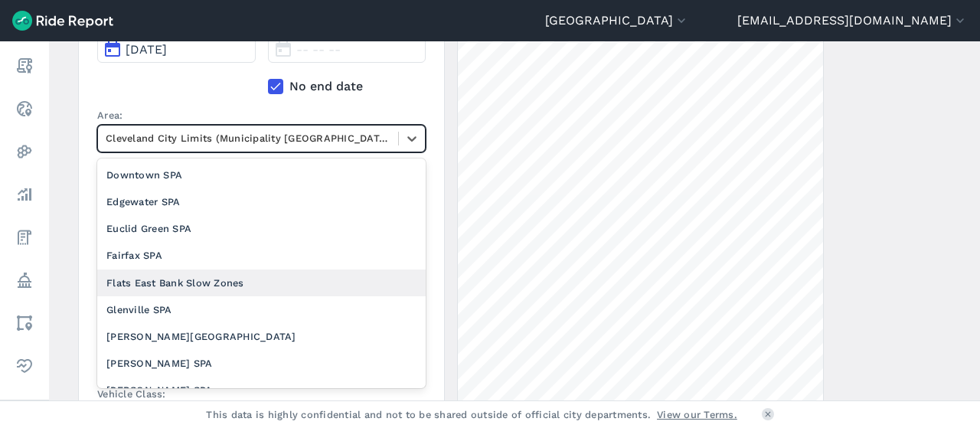
click at [237, 273] on div "Flats East Bank Slow Zones" at bounding box center [261, 282] width 328 height 27
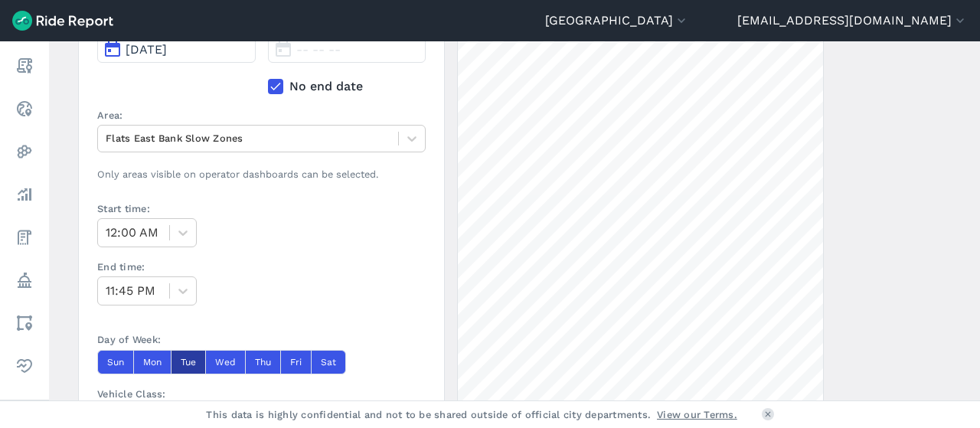
click at [197, 356] on button "Tue" at bounding box center [188, 362] width 34 height 24
click at [219, 357] on button "Wed" at bounding box center [225, 362] width 40 height 24
click at [257, 354] on button "Thu" at bounding box center [262, 362] width 35 height 24
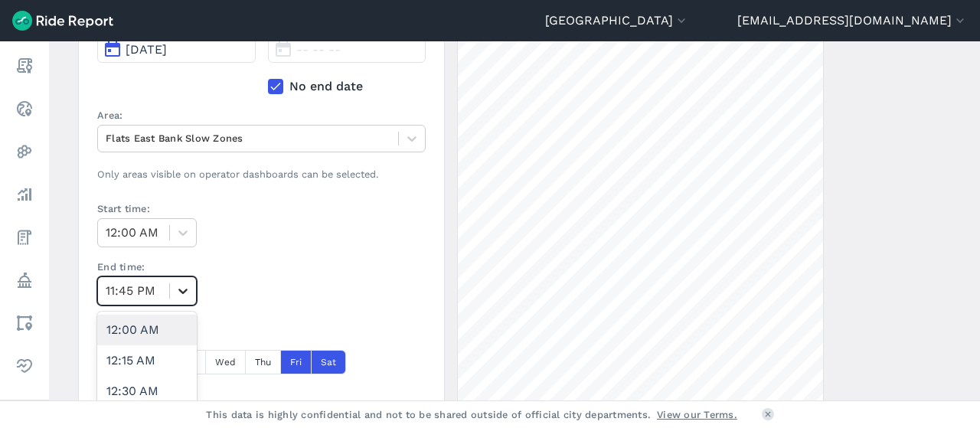
click at [184, 283] on icon at bounding box center [182, 290] width 15 height 15
click at [135, 376] on div "4:00 AM" at bounding box center [147, 376] width 100 height 31
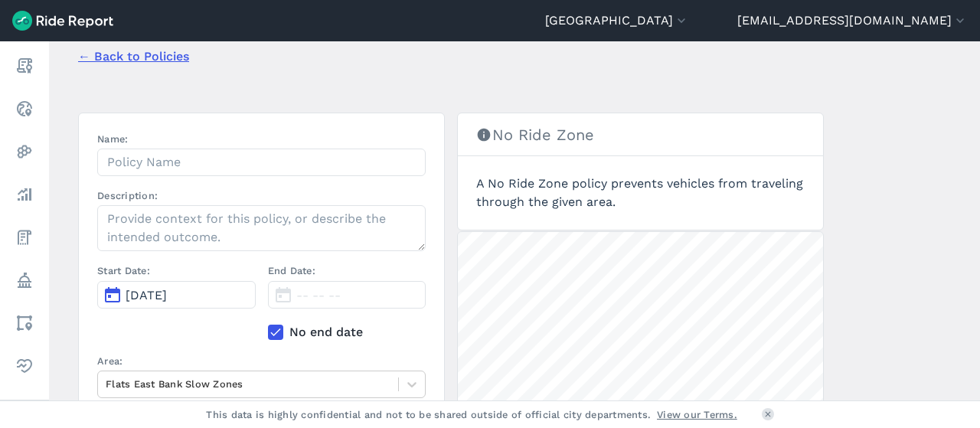
scroll to position [75, 0]
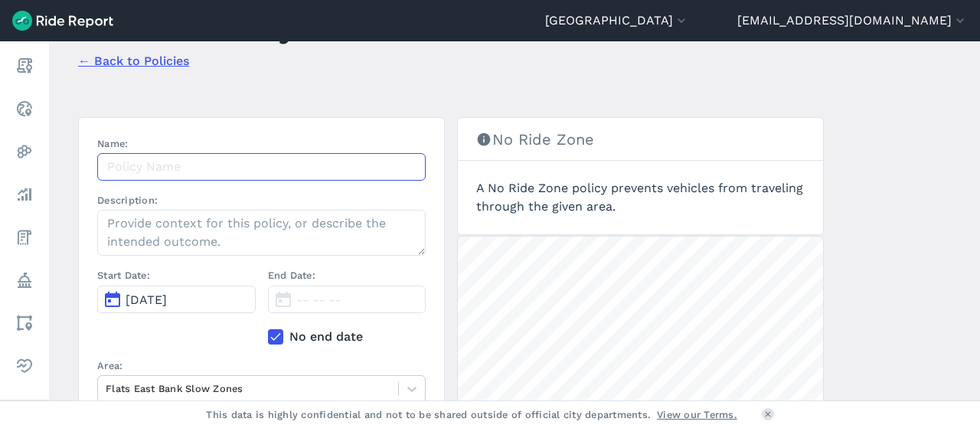
click at [266, 171] on input "Name:" at bounding box center [261, 167] width 328 height 28
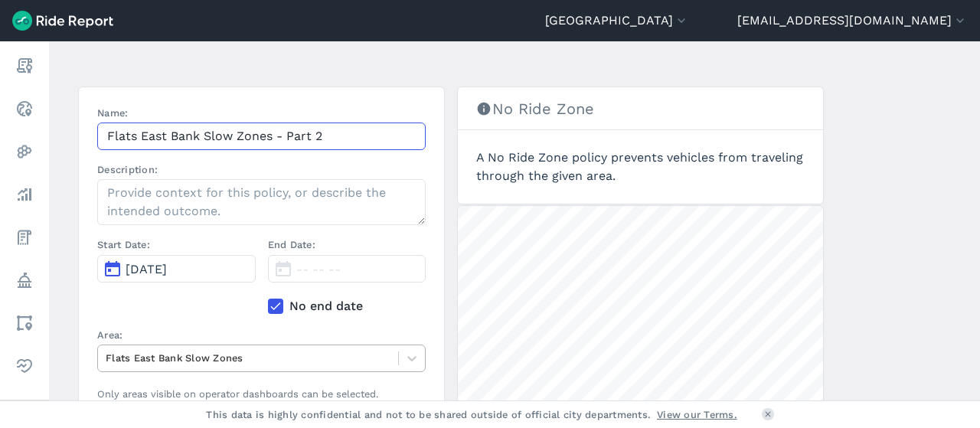
scroll to position [100, 0]
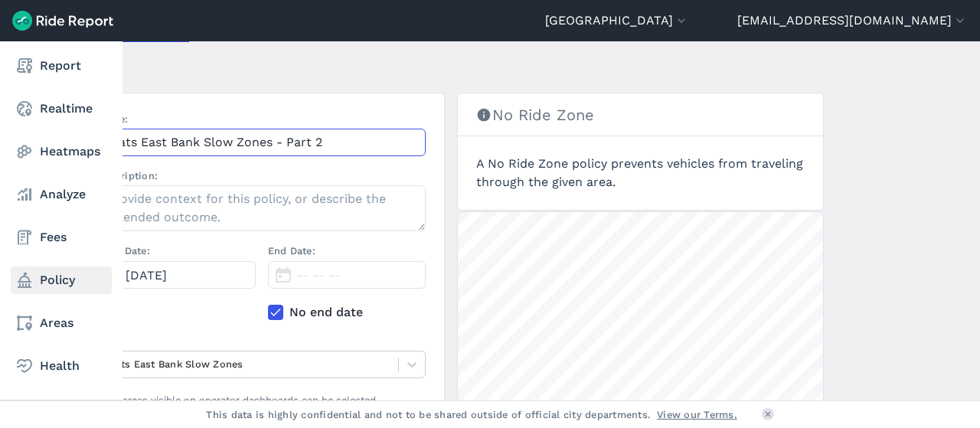
type input "Flats East Bank Slow Zones - Part 2"
click at [50, 272] on link "Policy" at bounding box center [61, 280] width 101 height 28
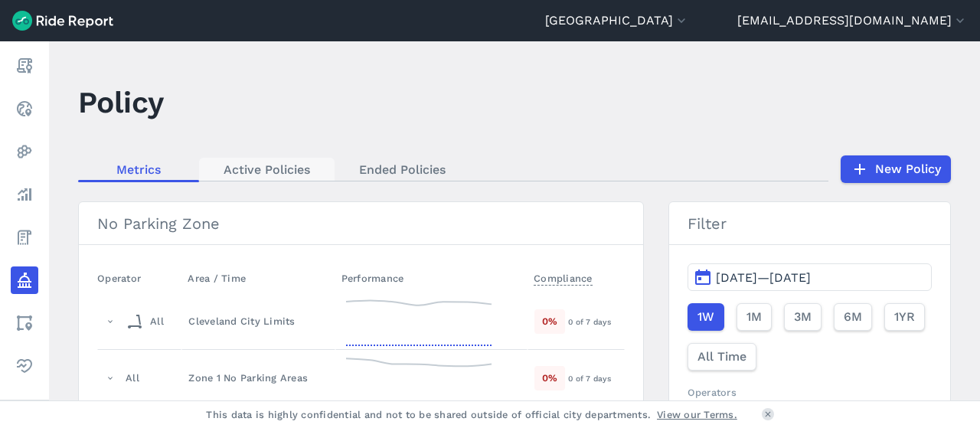
click at [292, 160] on link "Active Policies" at bounding box center [266, 169] width 135 height 23
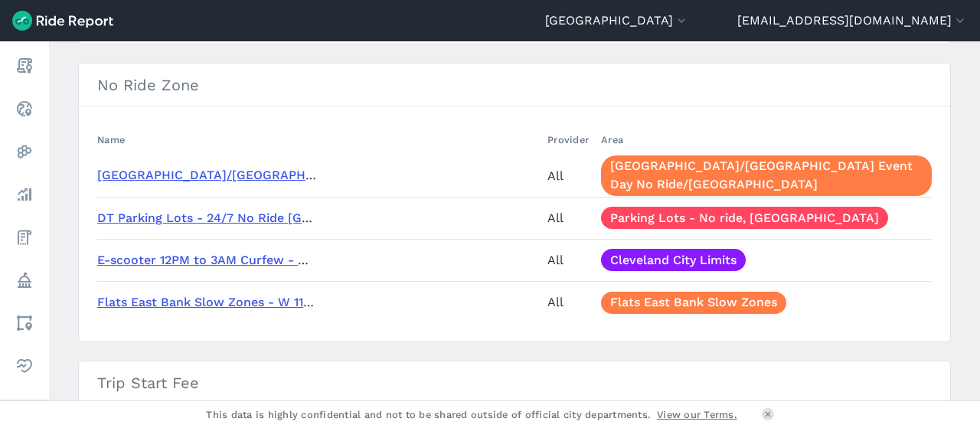
scroll to position [353, 0]
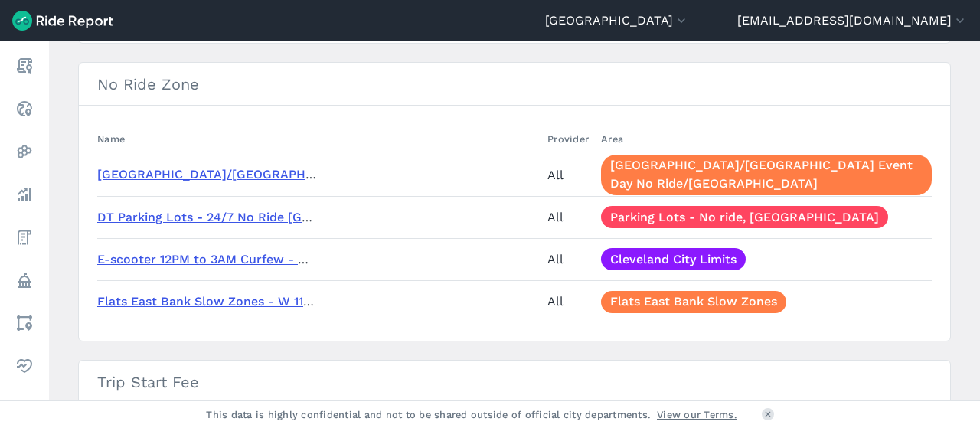
click at [279, 301] on link "Flats East Bank Slow Zones - W 11th and W 10th" at bounding box center [242, 301] width 290 height 15
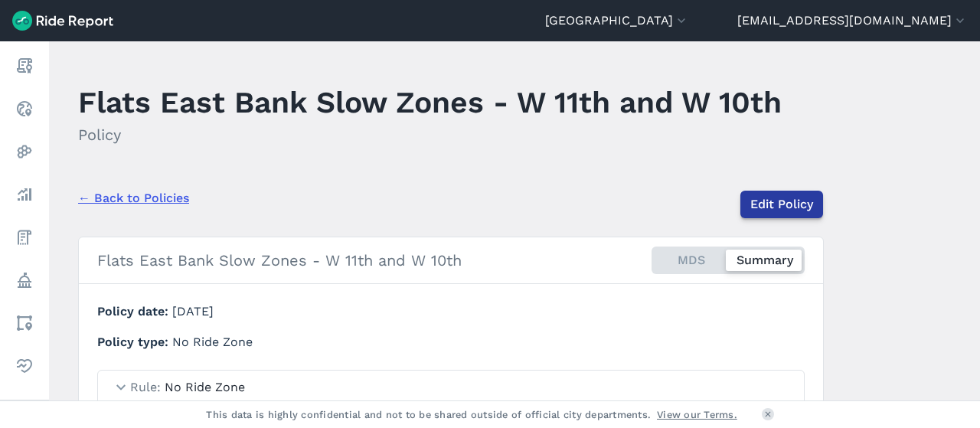
click at [772, 204] on link "Edit Policy" at bounding box center [781, 205] width 83 height 28
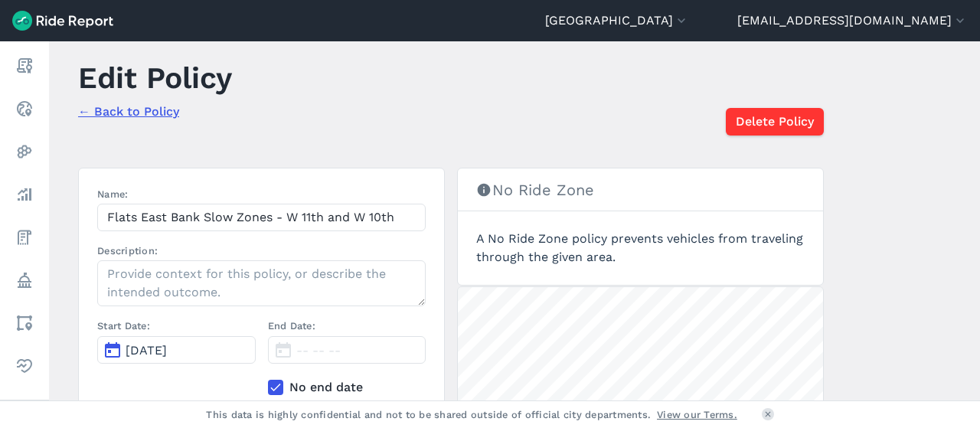
scroll to position [8, 0]
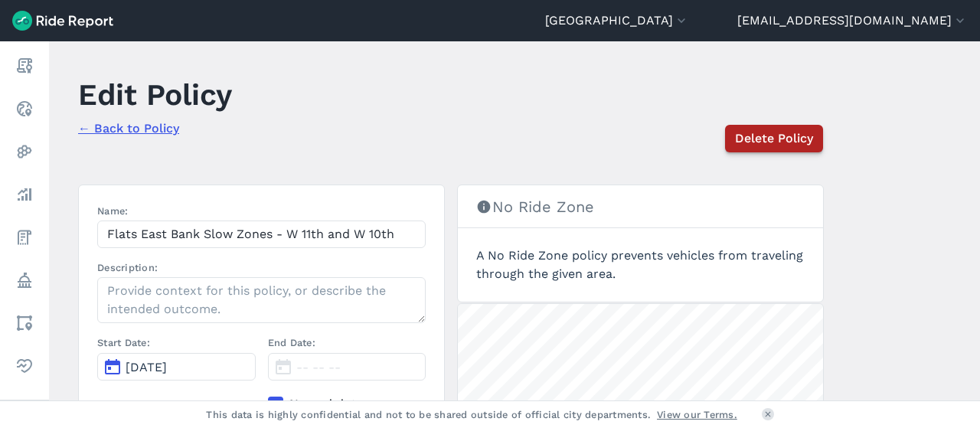
click at [742, 132] on span "Delete Policy" at bounding box center [774, 138] width 78 height 18
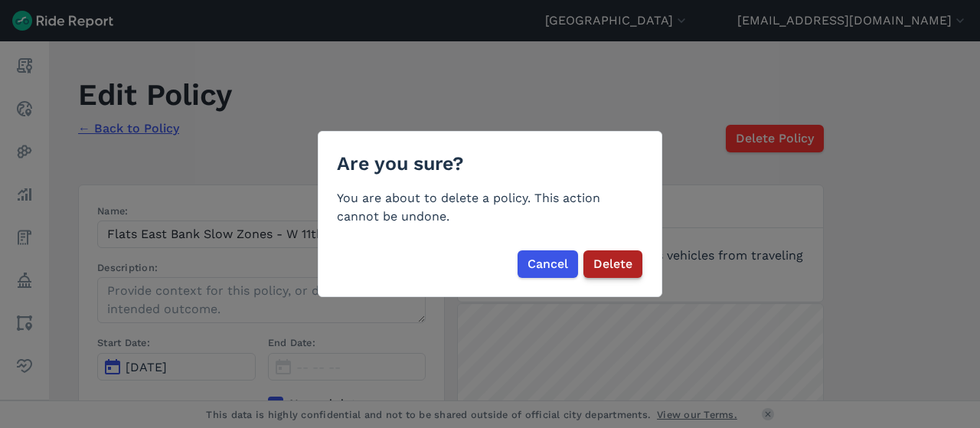
click at [619, 256] on span "Delete" at bounding box center [612, 264] width 39 height 18
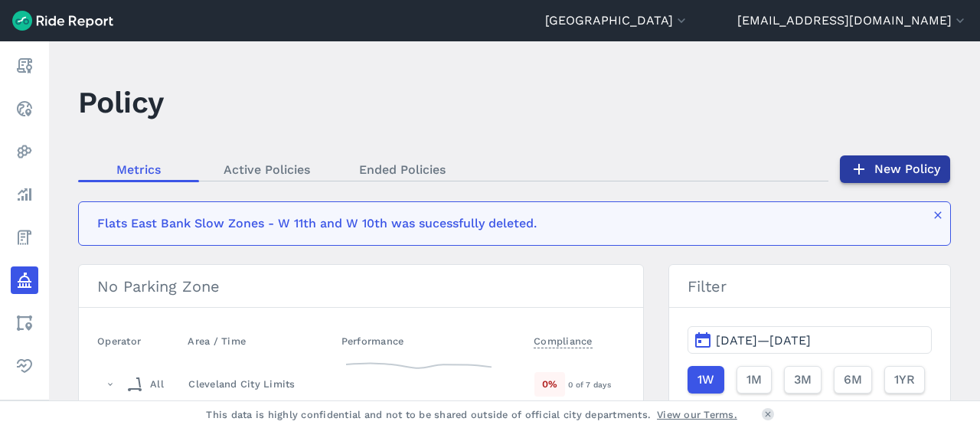
click at [909, 163] on link "New Policy" at bounding box center [895, 169] width 110 height 28
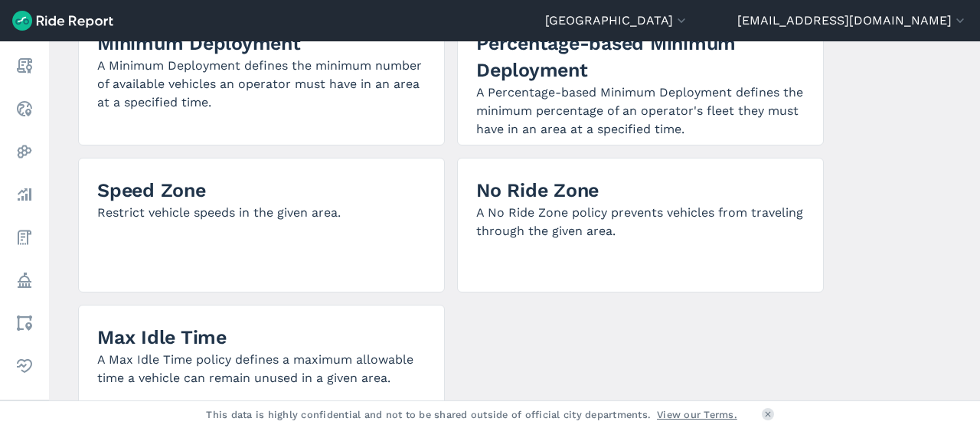
scroll to position [462, 0]
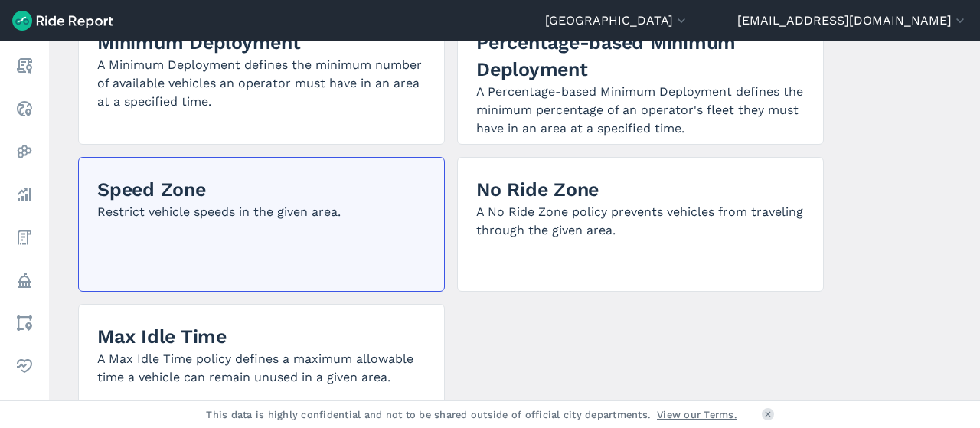
click at [308, 220] on p "Restrict vehicle speeds in the given area." at bounding box center [261, 212] width 328 height 18
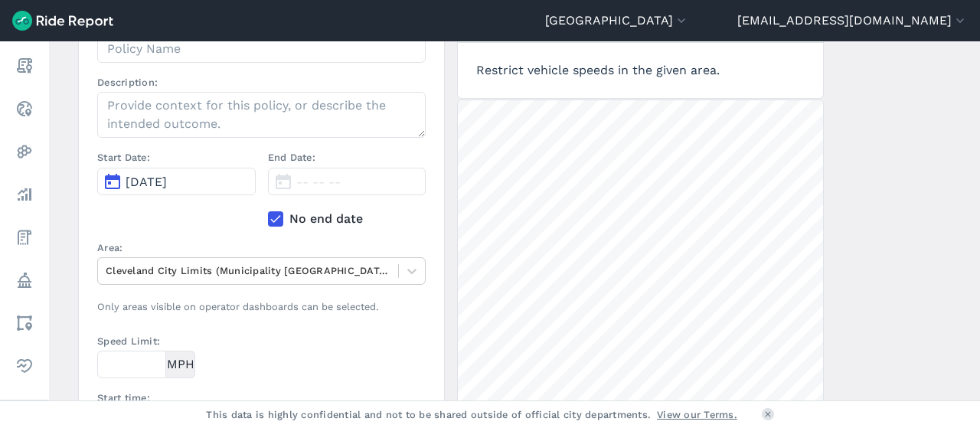
scroll to position [30, 0]
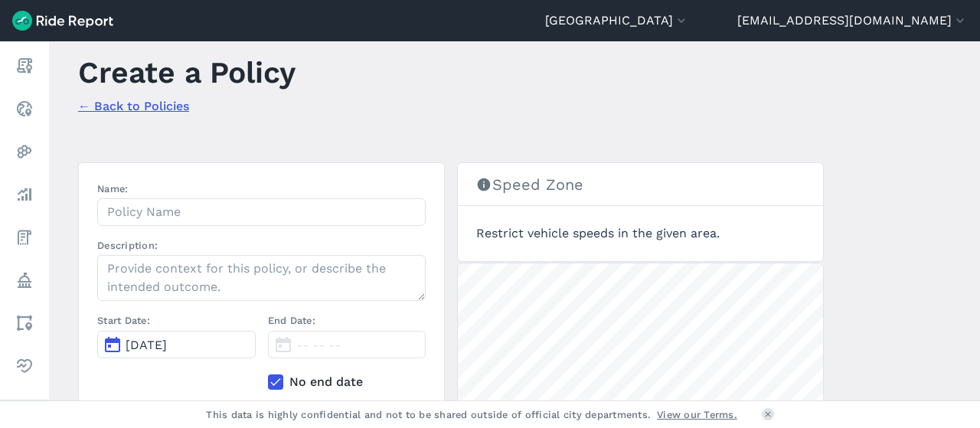
click at [199, 228] on div "Name: Description: Start Date: [DATE] End Date: -- -- -- No end date Area: [GEO…" at bounding box center [261, 329] width 328 height 297
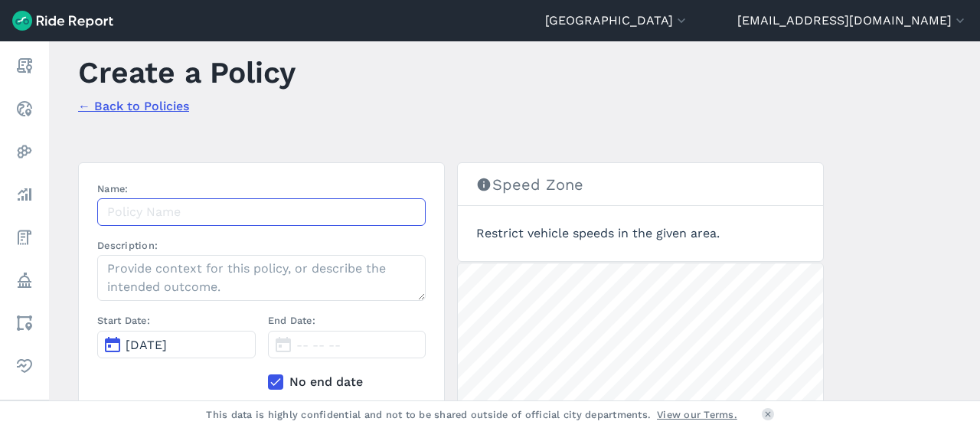
click at [171, 218] on input "Name:" at bounding box center [261, 212] width 328 height 28
type input "Flats East Bank Slow Zones - W 11th and W 10th"
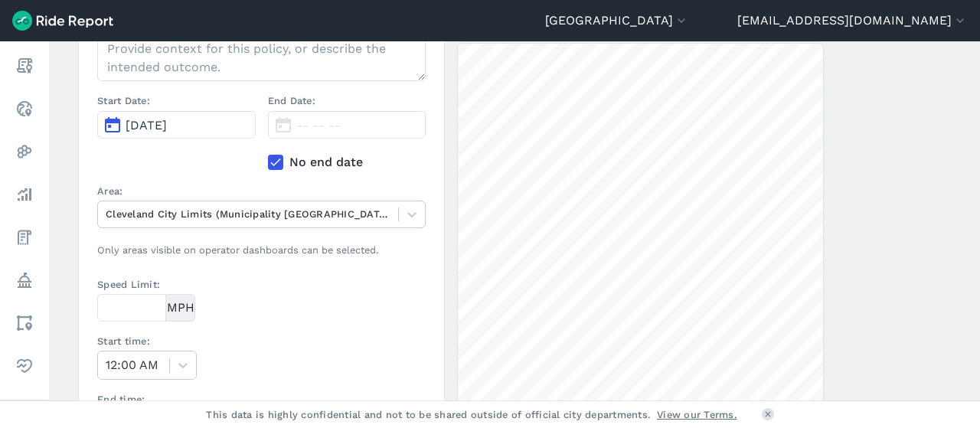
scroll to position [250, 0]
click at [245, 221] on div "Cleveland City Limits (Municipality [GEOGRAPHIC_DATA])" at bounding box center [248, 213] width 300 height 24
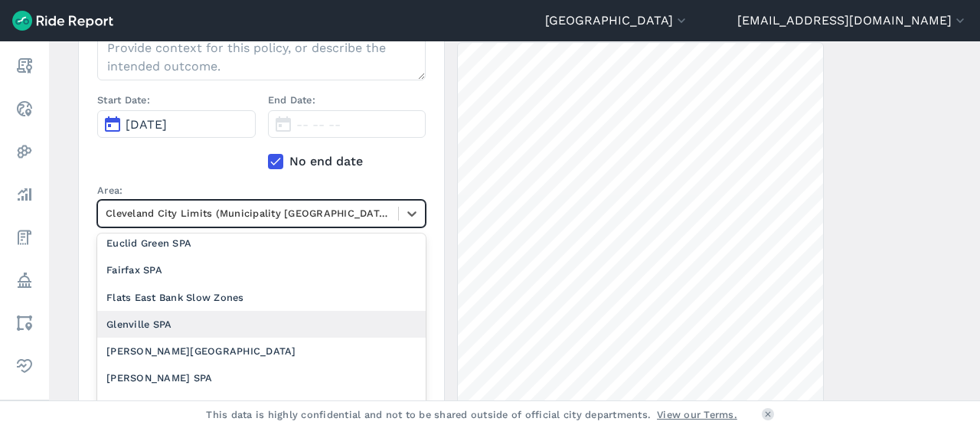
scroll to position [453, 0]
click at [211, 310] on div "Glenville SPA" at bounding box center [261, 323] width 328 height 27
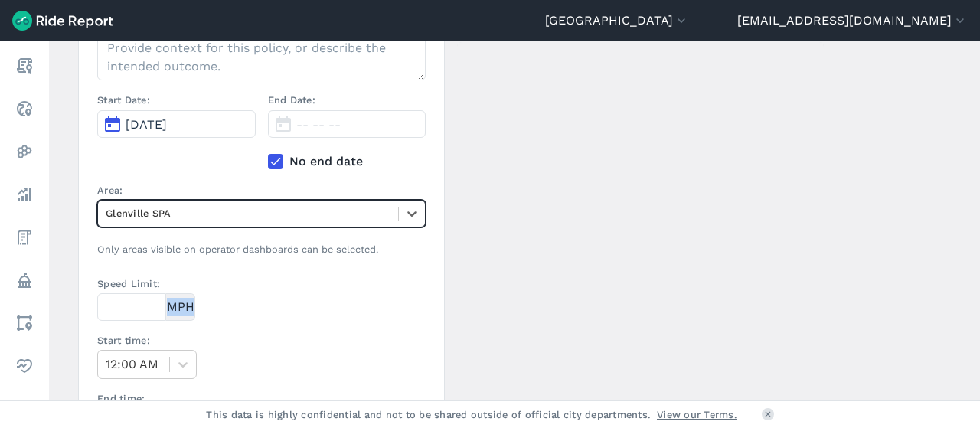
click at [211, 308] on div "Speed Limit: MPH" at bounding box center [261, 298] width 328 height 44
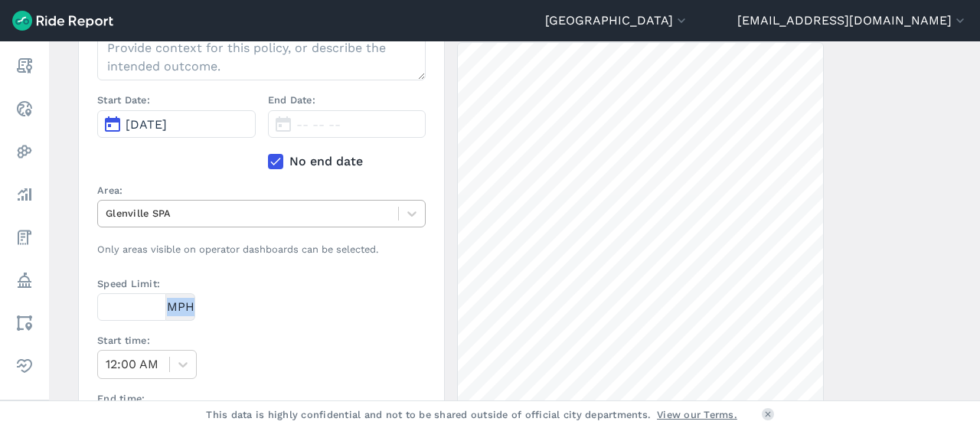
click at [188, 224] on div "Glenville SPA" at bounding box center [261, 214] width 328 height 28
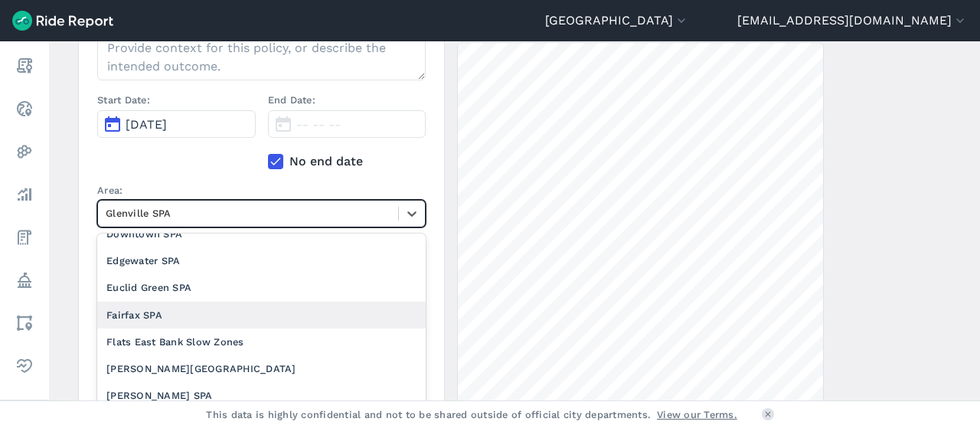
scroll to position [438, 0]
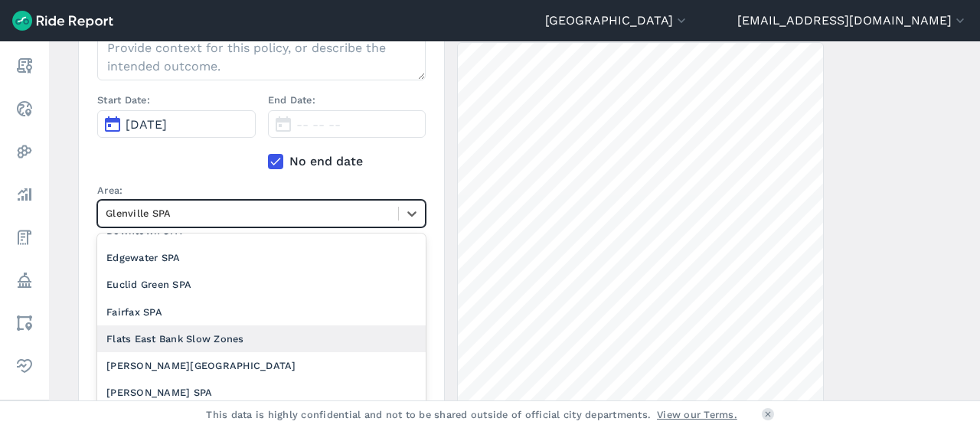
click at [201, 331] on div "Flats East Bank Slow Zones" at bounding box center [261, 338] width 328 height 27
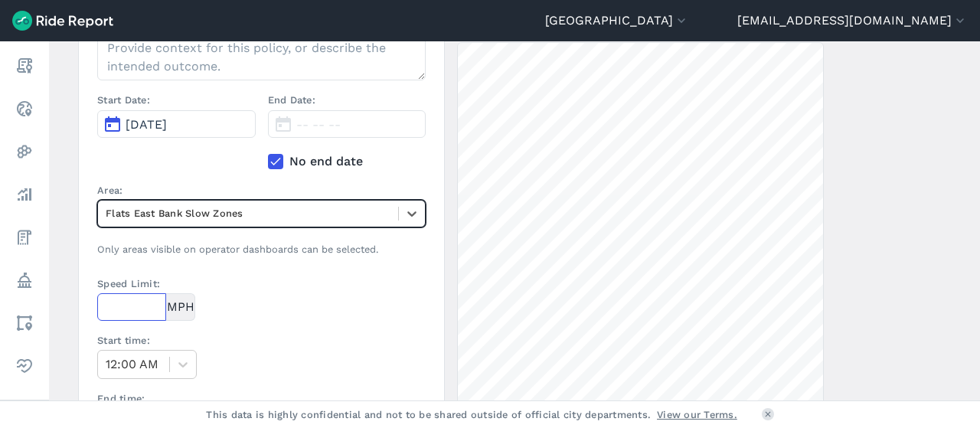
click at [156, 315] on input "Speed Limit:" at bounding box center [131, 307] width 69 height 28
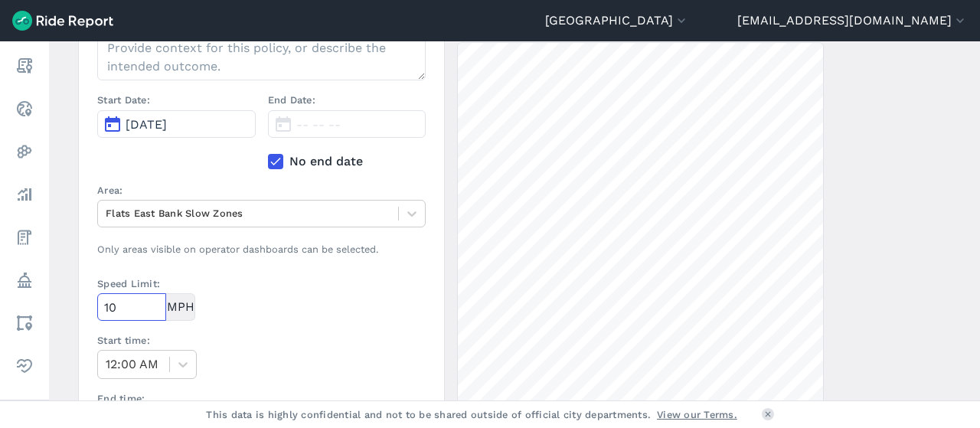
type input "10"
click at [297, 322] on section "Name: Flats East Bank Slow Zones - W 11th and W 10th Description: Start Date: […" at bounding box center [261, 340] width 367 height 797
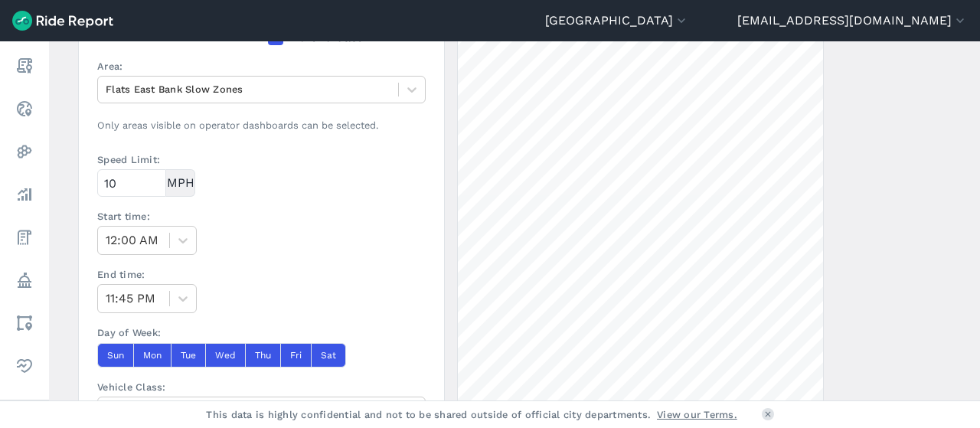
scroll to position [376, 0]
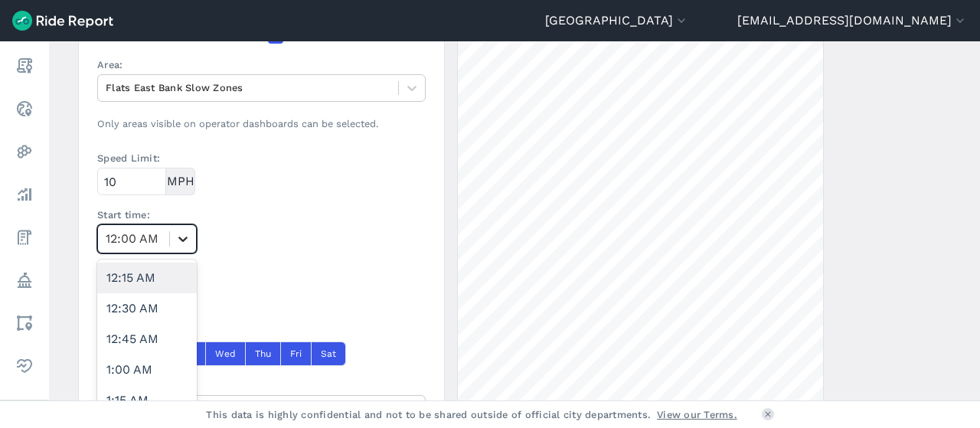
click at [182, 238] on icon at bounding box center [182, 239] width 9 height 5
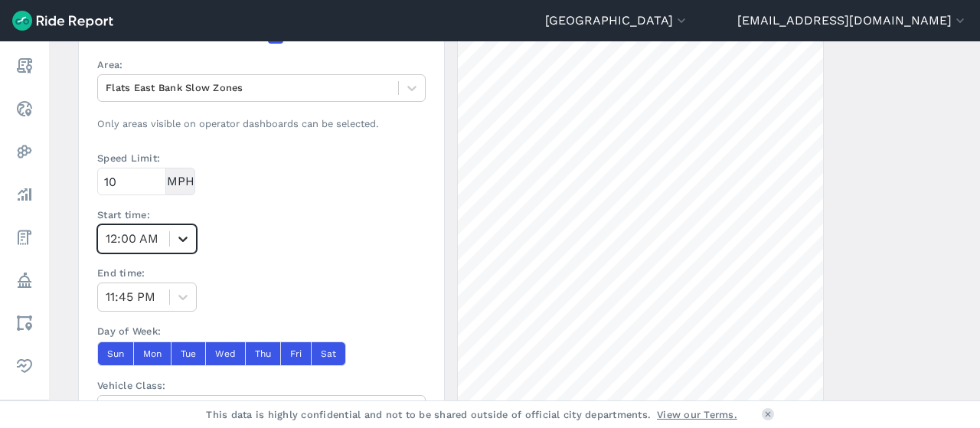
click at [179, 232] on icon at bounding box center [182, 238] width 15 height 15
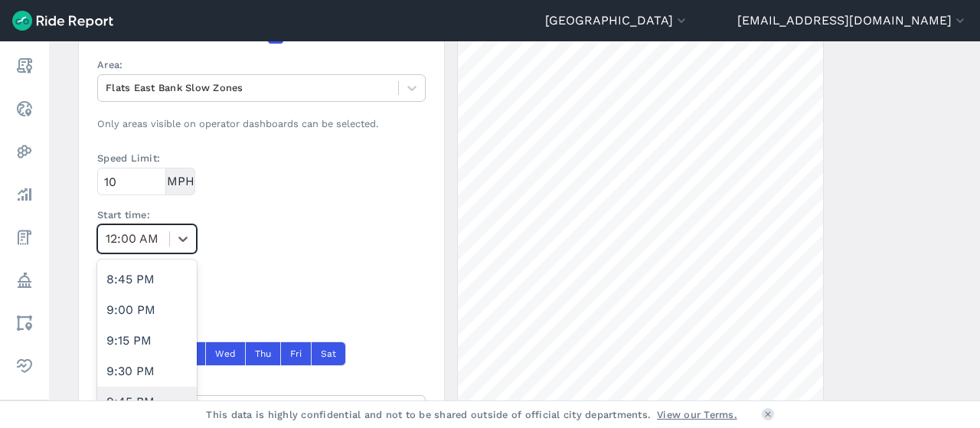
scroll to position [2505, 0]
click at [124, 317] on div "9:00 PM" at bounding box center [147, 314] width 100 height 31
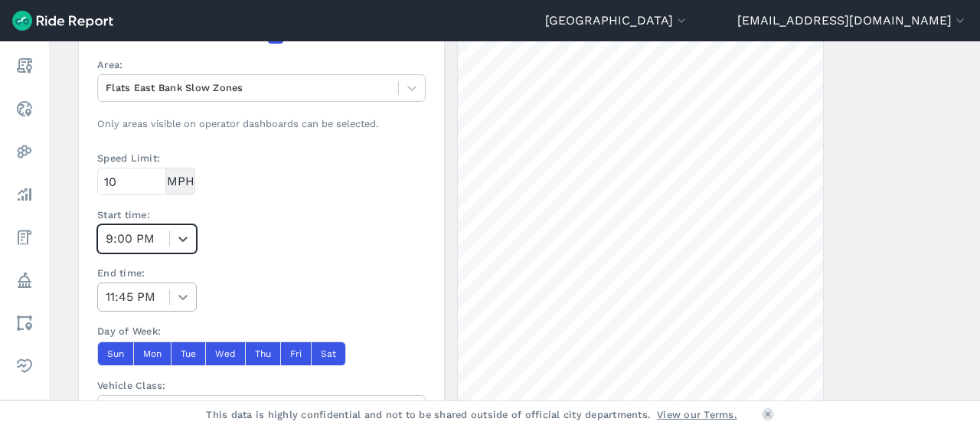
click at [175, 299] on icon at bounding box center [182, 296] width 15 height 15
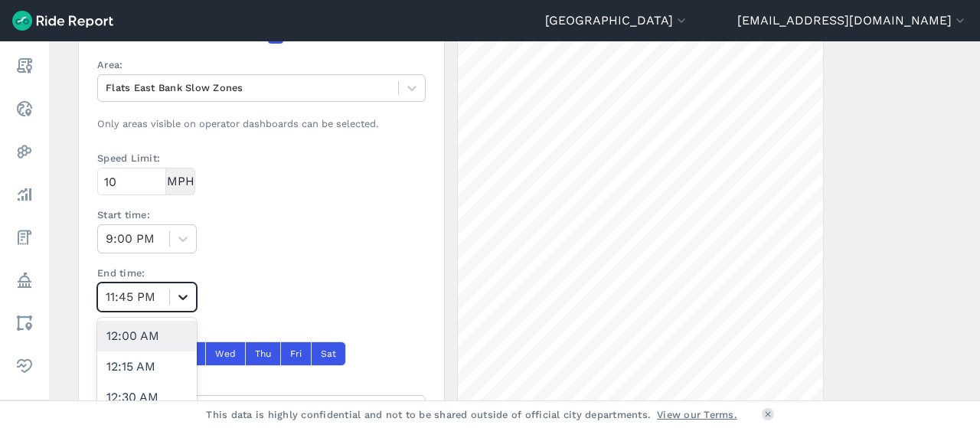
click at [175, 299] on icon at bounding box center [182, 296] width 15 height 15
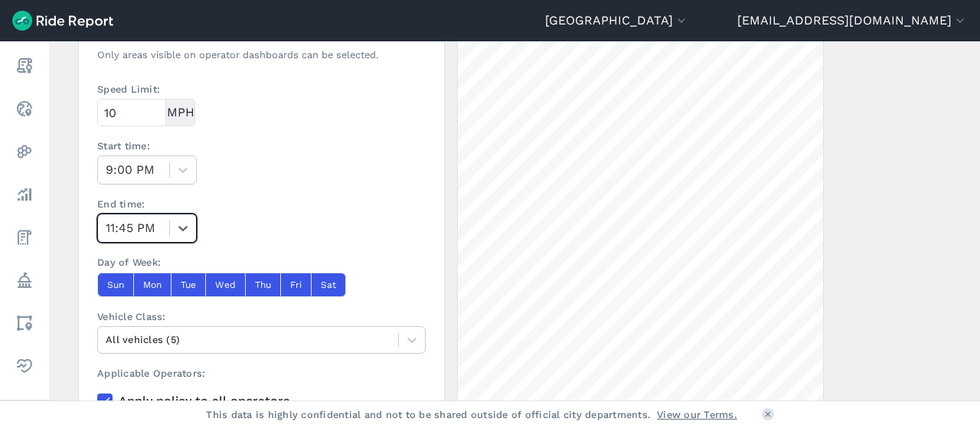
scroll to position [452, 0]
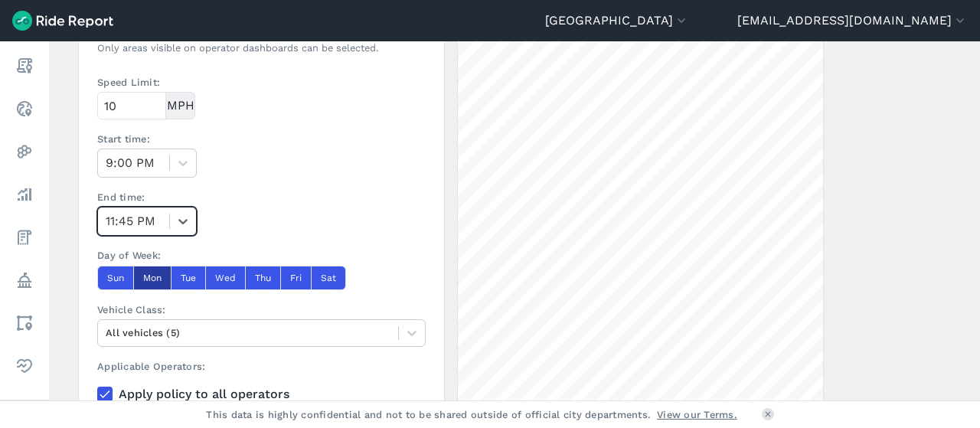
click at [159, 276] on button "Mon" at bounding box center [152, 278] width 38 height 24
click at [184, 275] on button "Tue" at bounding box center [188, 278] width 34 height 24
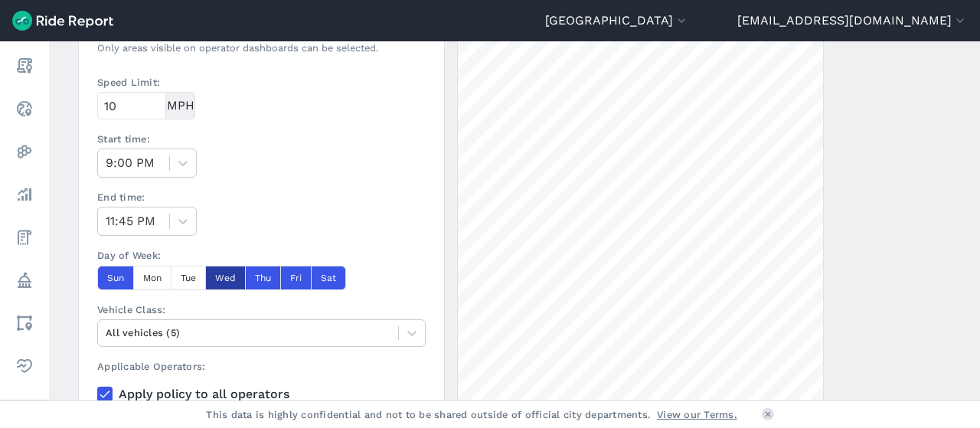
click at [216, 276] on button "Wed" at bounding box center [225, 278] width 40 height 24
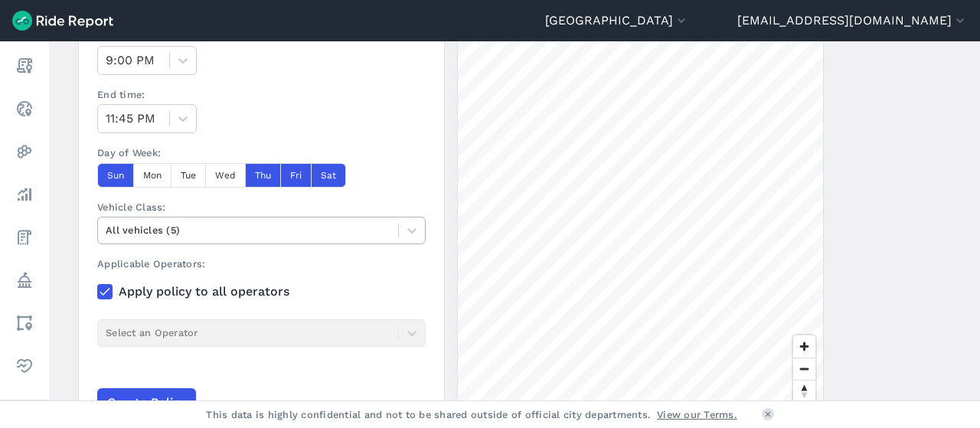
scroll to position [639, 0]
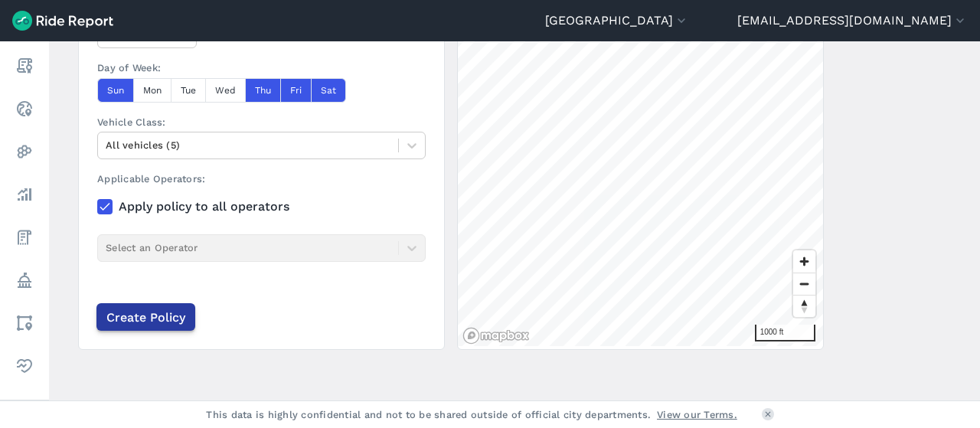
click at [147, 303] on input "Create Policy" at bounding box center [145, 317] width 99 height 28
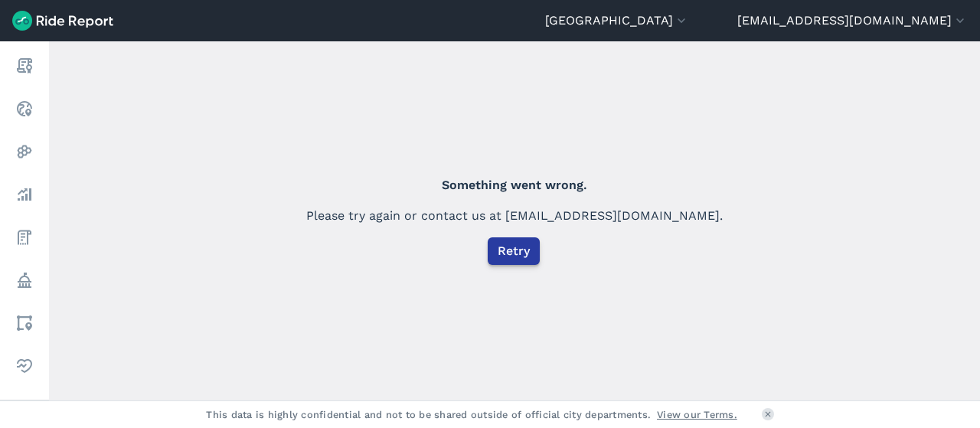
click at [508, 253] on span "Retry" at bounding box center [514, 251] width 32 height 18
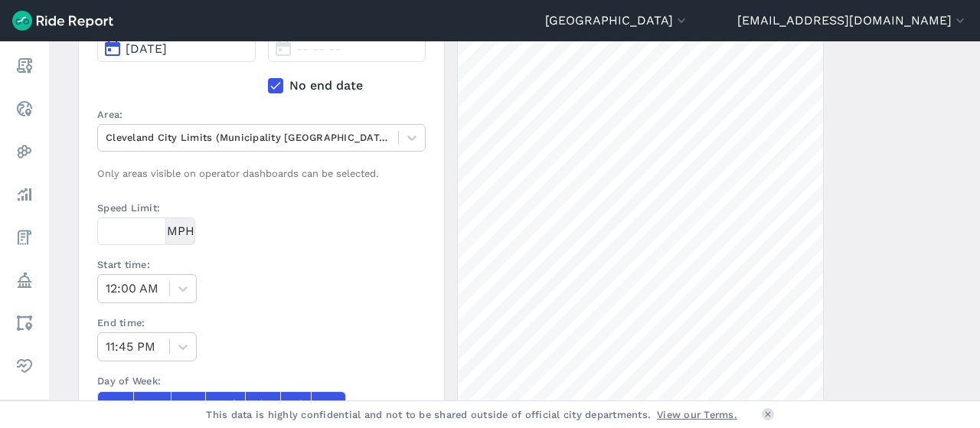
scroll to position [328, 0]
